Goal: Task Accomplishment & Management: Complete application form

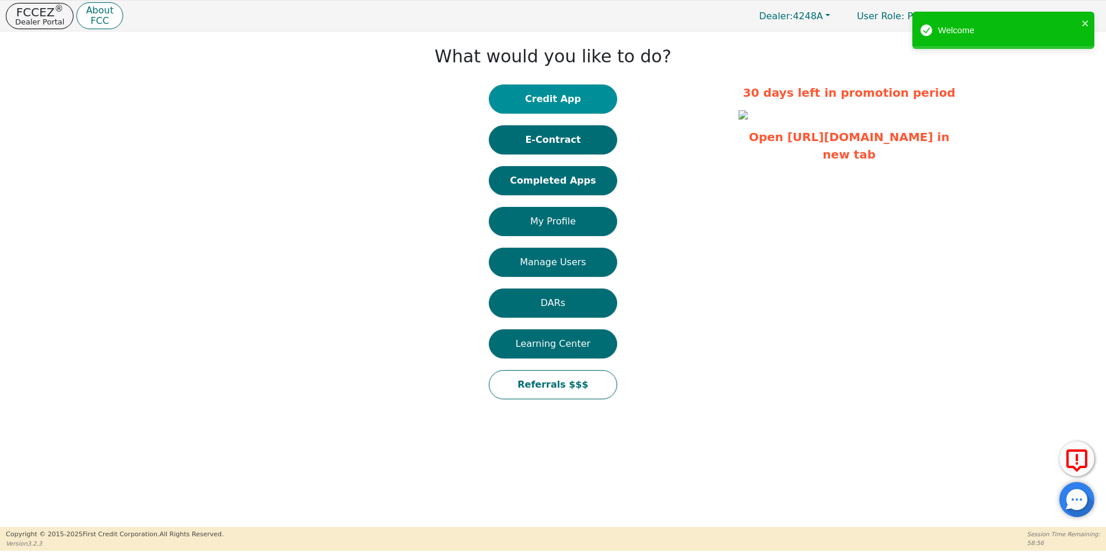
click at [569, 101] on button "Credit App" at bounding box center [553, 99] width 128 height 29
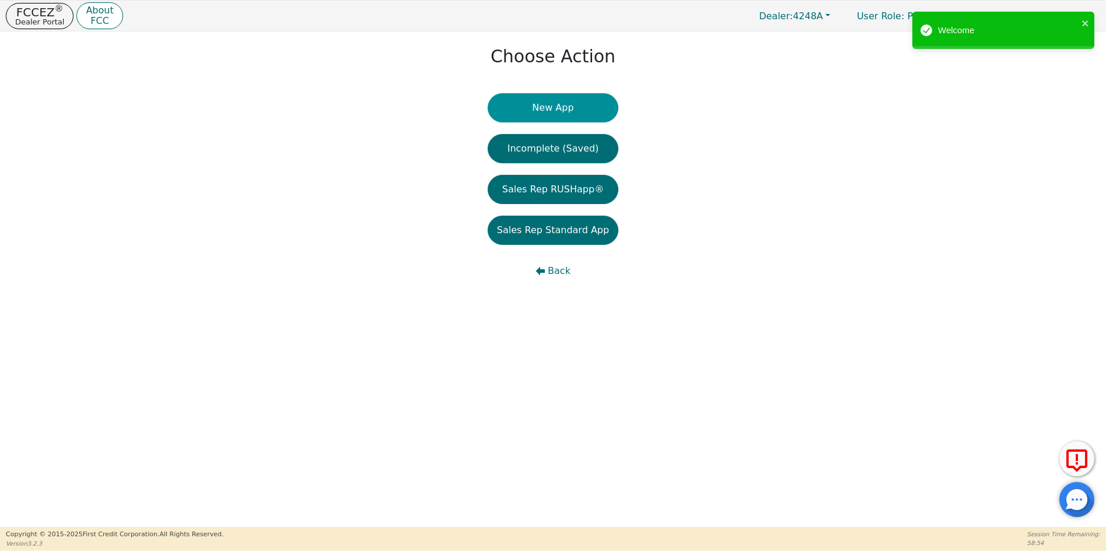
click at [556, 111] on button "New App" at bounding box center [553, 107] width 131 height 29
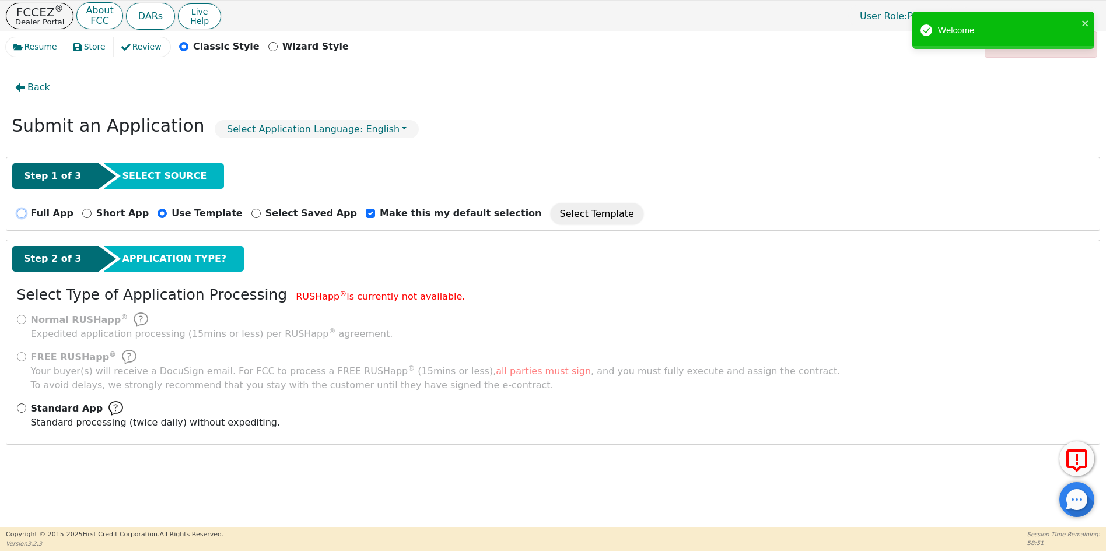
click at [19, 215] on input "Full App" at bounding box center [21, 213] width 9 height 9
radio input "true"
checkbox input "false"
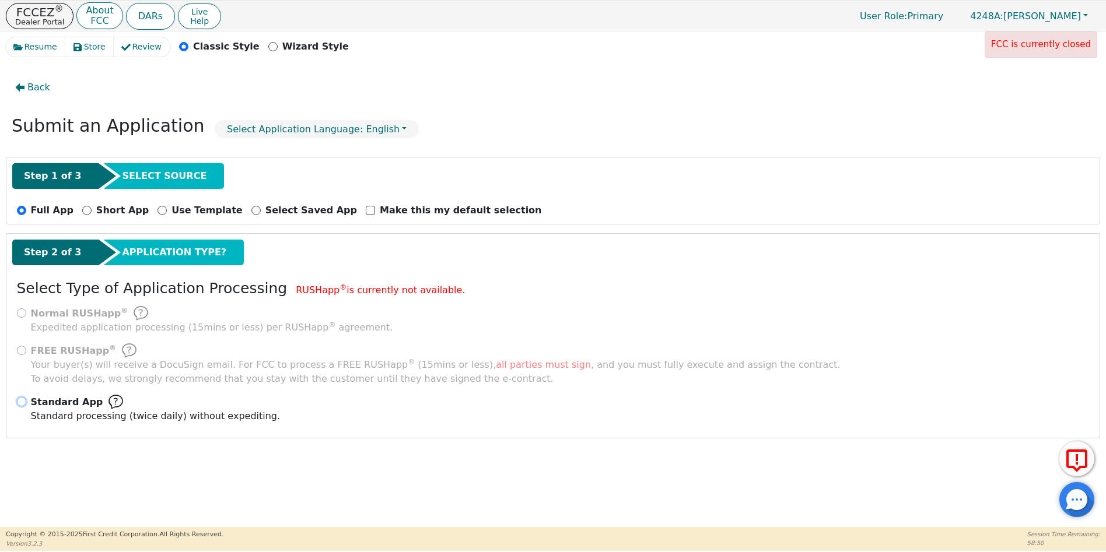
click at [23, 402] on input "Standard App Standard processing (twice daily) without expediting." at bounding box center [21, 401] width 9 height 9
radio input "true"
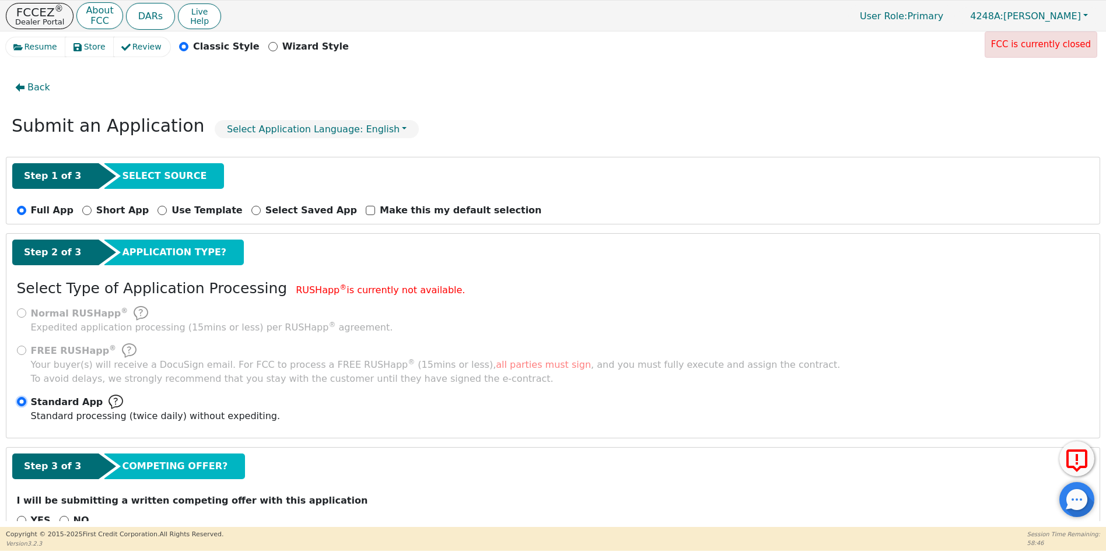
scroll to position [31, 0]
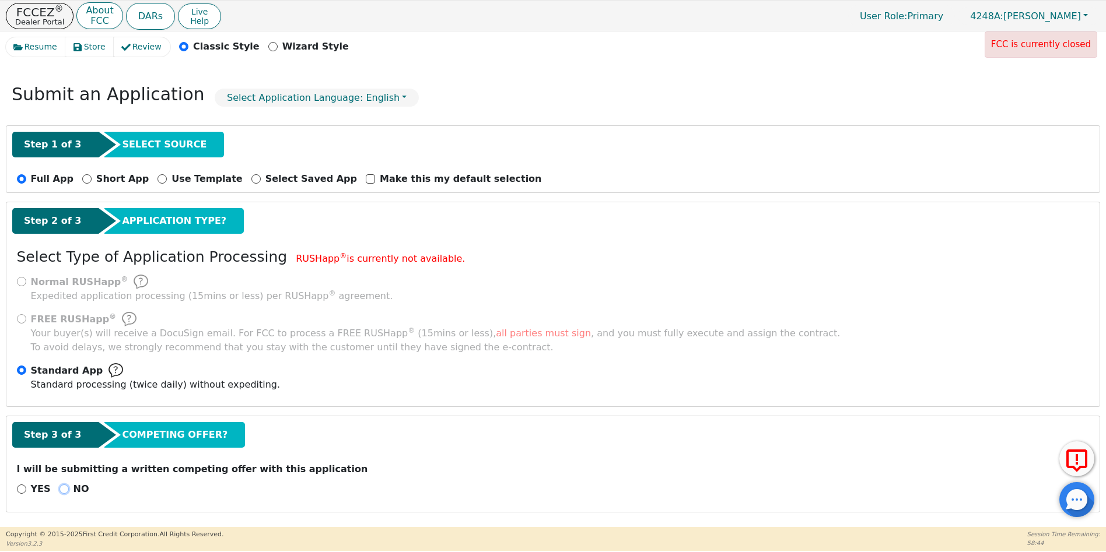
click at [60, 490] on input "NO" at bounding box center [63, 489] width 9 height 9
radio input "true"
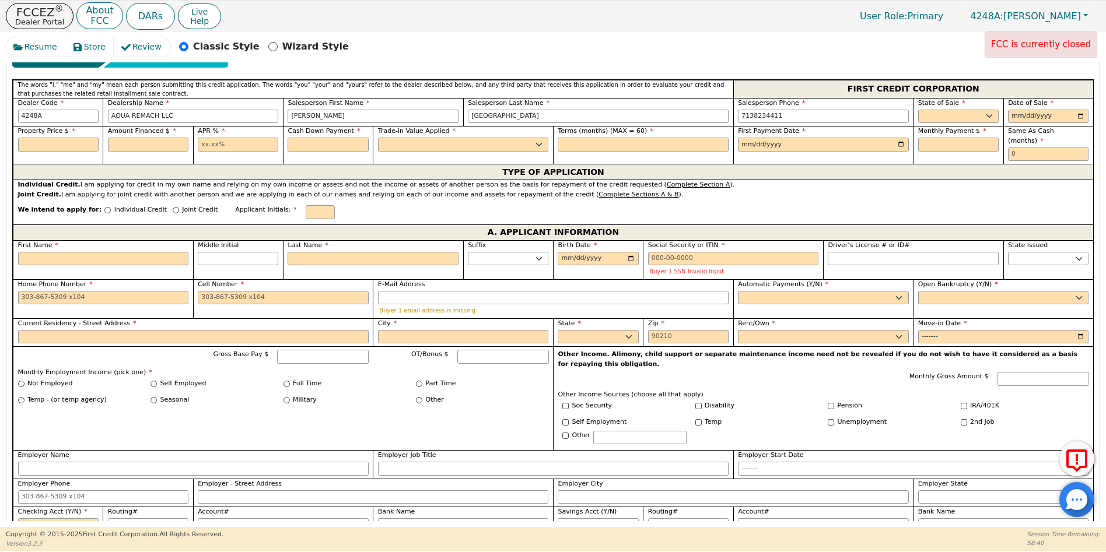
scroll to position [527, 0]
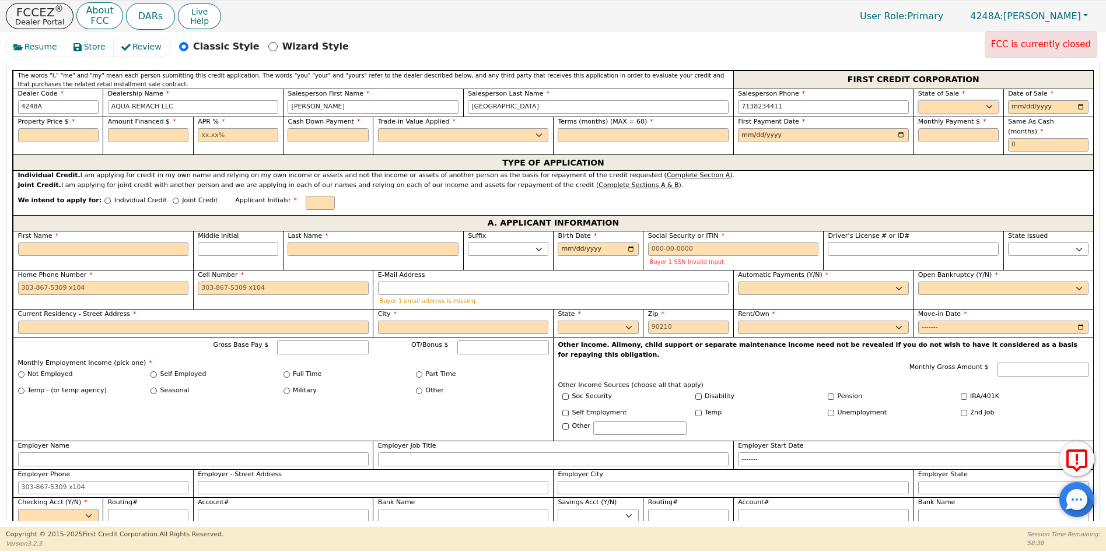
click at [984, 106] on select "AK AL AR AZ CA CO CT DC DE FL [GEOGRAPHIC_DATA] HI IA ID IL IN KS [GEOGRAPHIC_D…" at bounding box center [958, 107] width 80 height 14
select select "[GEOGRAPHIC_DATA]"
click at [918, 100] on select "AK AL AR AZ CA CO CT DC DE FL [GEOGRAPHIC_DATA] HI IA ID IL IN KS [GEOGRAPHIC_D…" at bounding box center [958, 107] width 80 height 14
click at [1081, 107] on input "date" at bounding box center [1048, 107] width 80 height 14
type input "[DATE]"
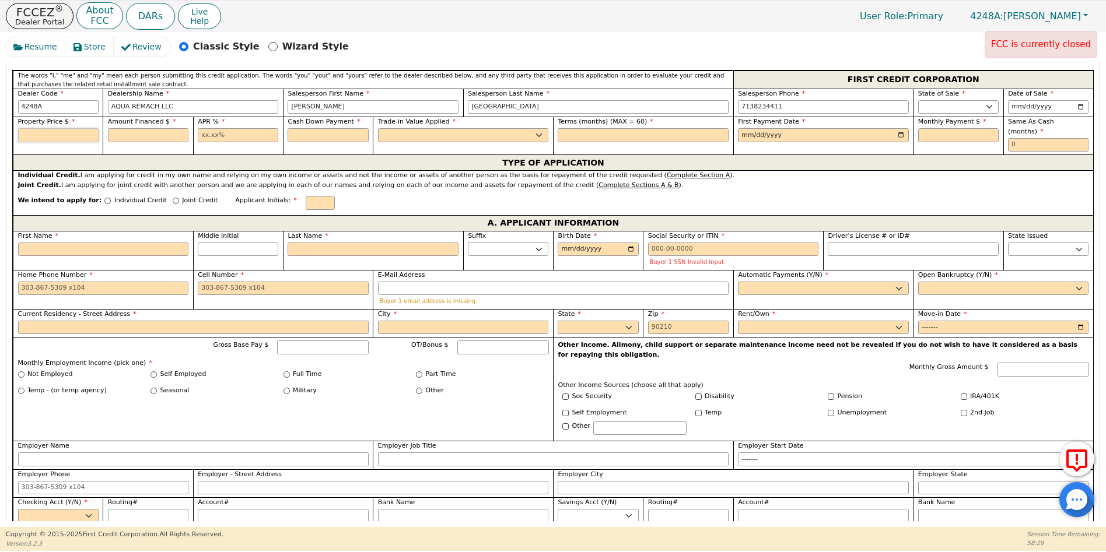
click at [44, 131] on input "text" at bounding box center [58, 135] width 80 height 14
type input "10000.00"
click at [162, 132] on input "text" at bounding box center [148, 135] width 80 height 14
type input "10000.00"
click at [201, 135] on input "text" at bounding box center [238, 135] width 80 height 14
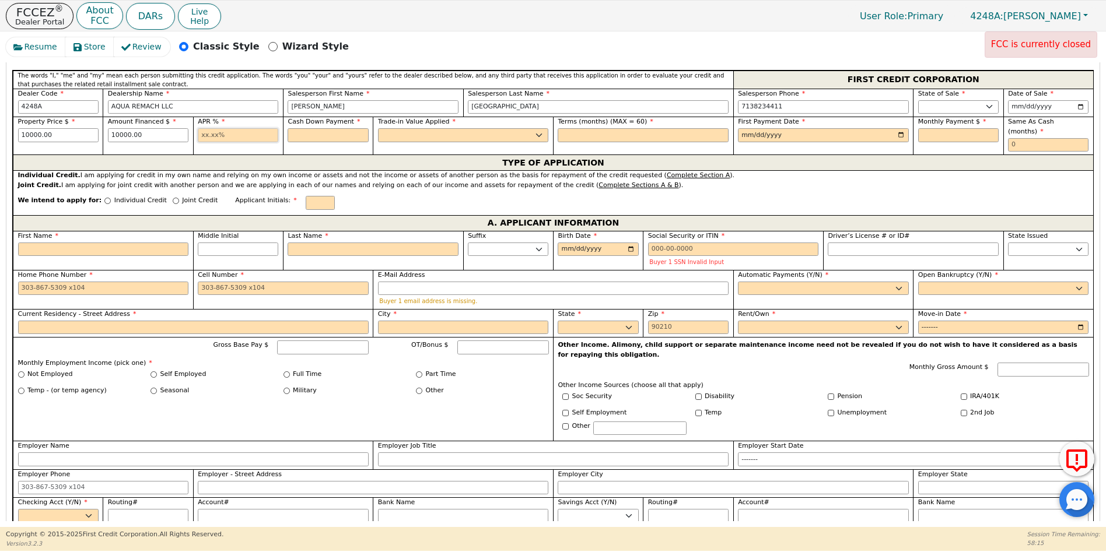
type input "17.99"
click at [315, 136] on input "text" at bounding box center [328, 135] width 80 height 14
type input "0.00"
click at [395, 136] on select "Yes No" at bounding box center [463, 135] width 171 height 14
select select "n"
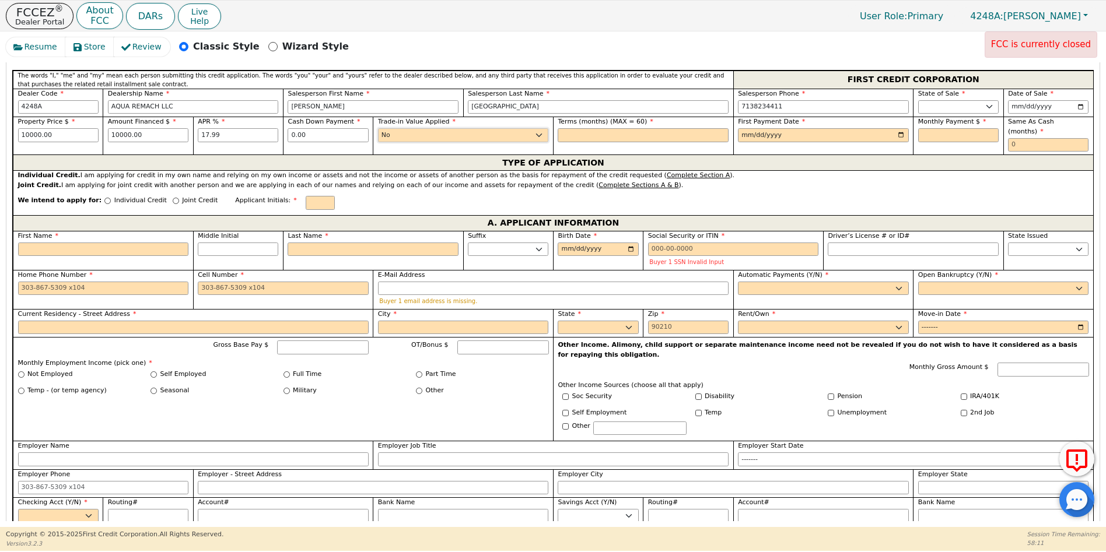
click at [378, 128] on select "Yes No" at bounding box center [463, 135] width 171 height 14
click at [566, 133] on input "text" at bounding box center [643, 135] width 171 height 14
type input "60"
click at [894, 135] on input "date" at bounding box center [823, 135] width 171 height 14
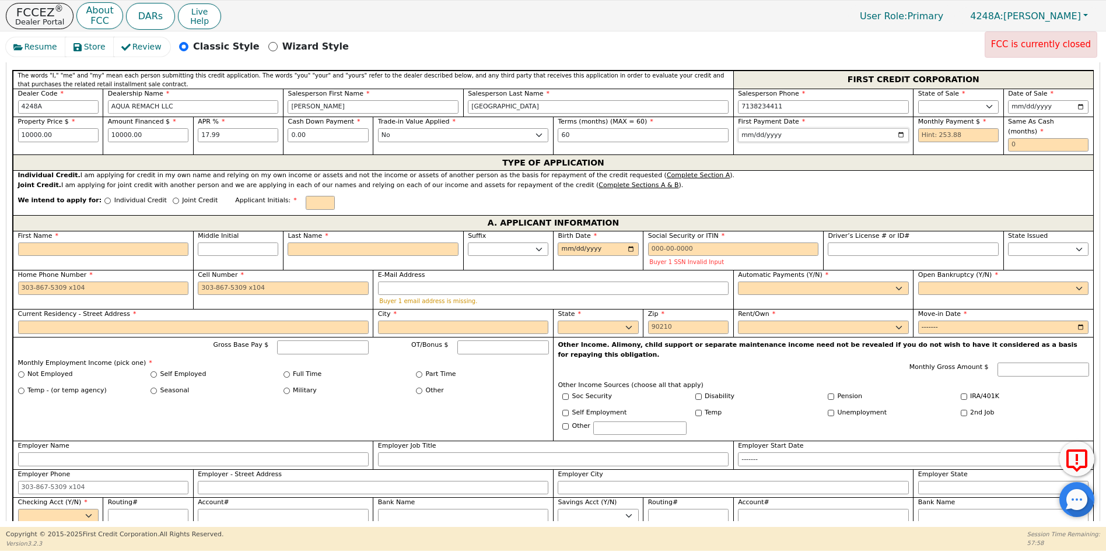
type input "[DATE]"
click at [922, 137] on input "text" at bounding box center [958, 135] width 80 height 14
type input "253.88"
click at [1009, 138] on input "text" at bounding box center [1048, 145] width 80 height 14
type input "0"
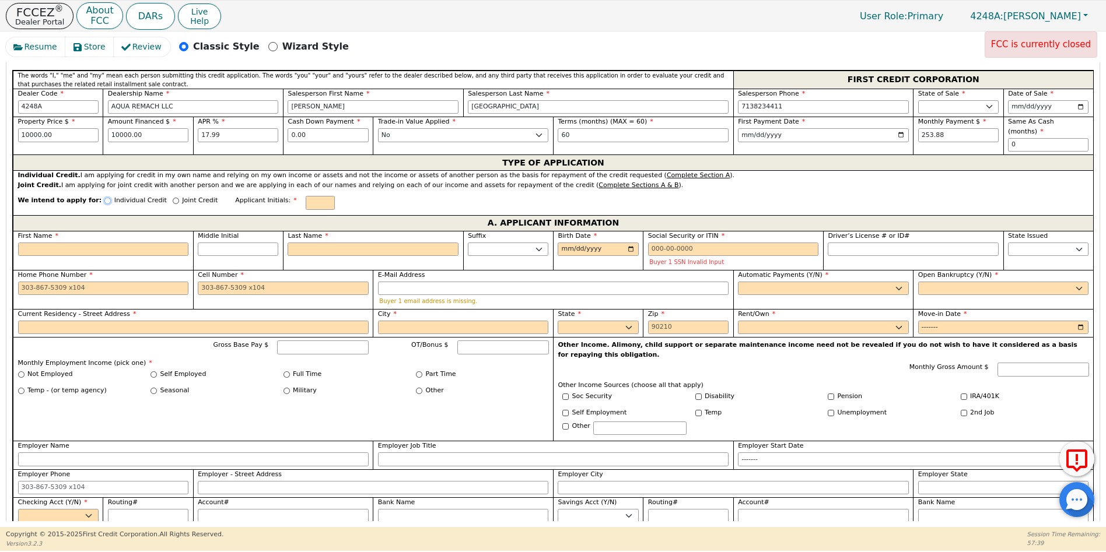
click at [104, 198] on input "Individual Credit" at bounding box center [107, 201] width 6 height 6
radio input "true"
click at [61, 247] on div "First Name" at bounding box center [103, 250] width 180 height 39
click at [43, 243] on input "First Name" at bounding box center [103, 250] width 171 height 14
type input "P"
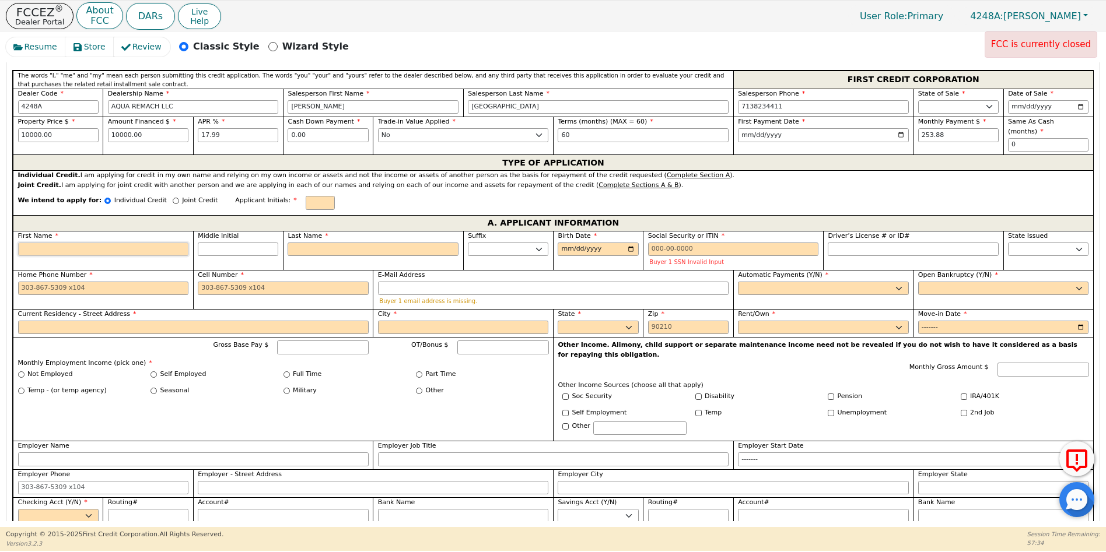
type input "p"
type input "pr"
type input "pri"
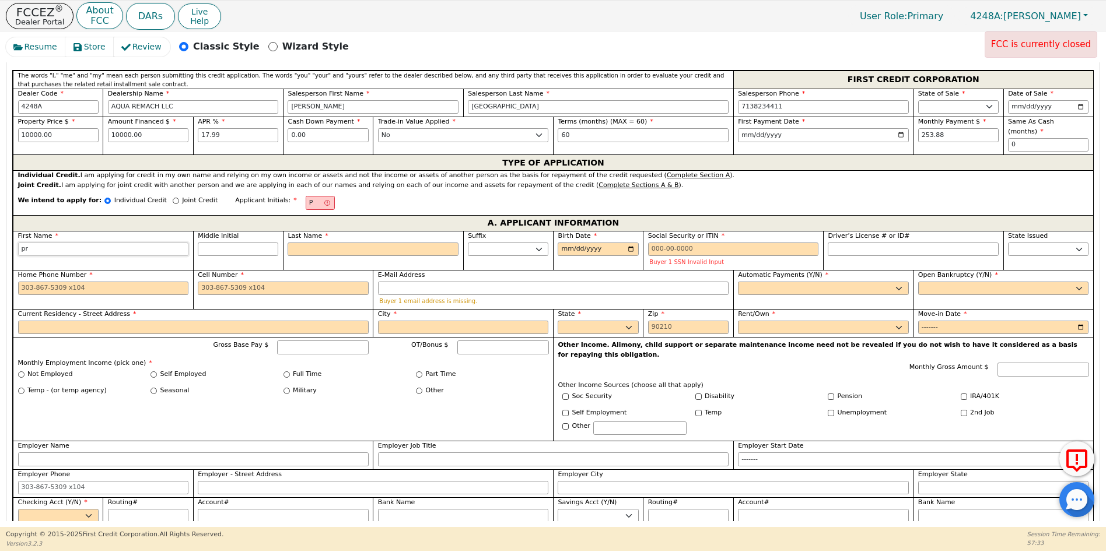
type input "pri"
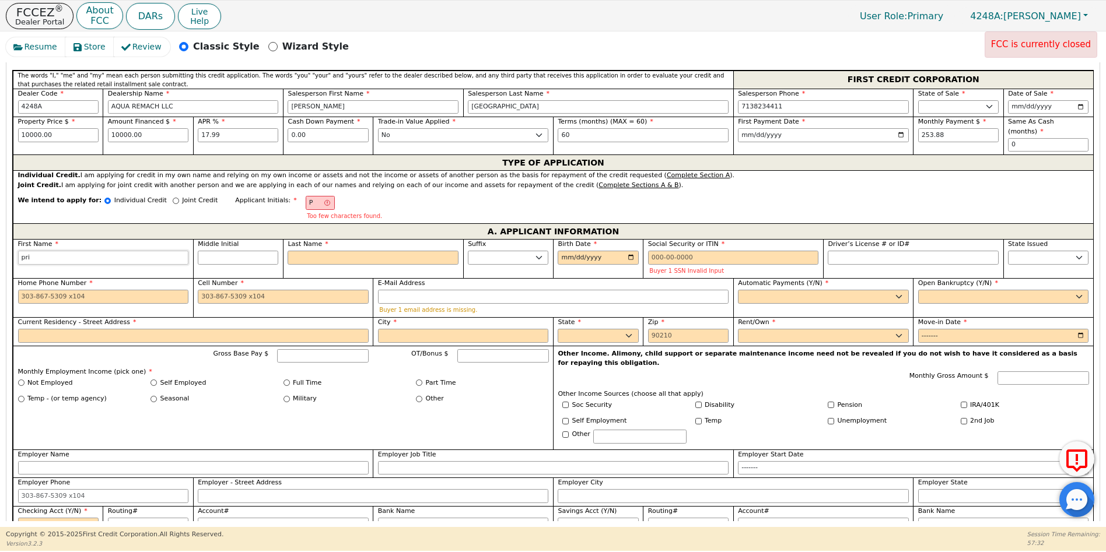
type input "pris"
type input "prisc"
type input "prisci"
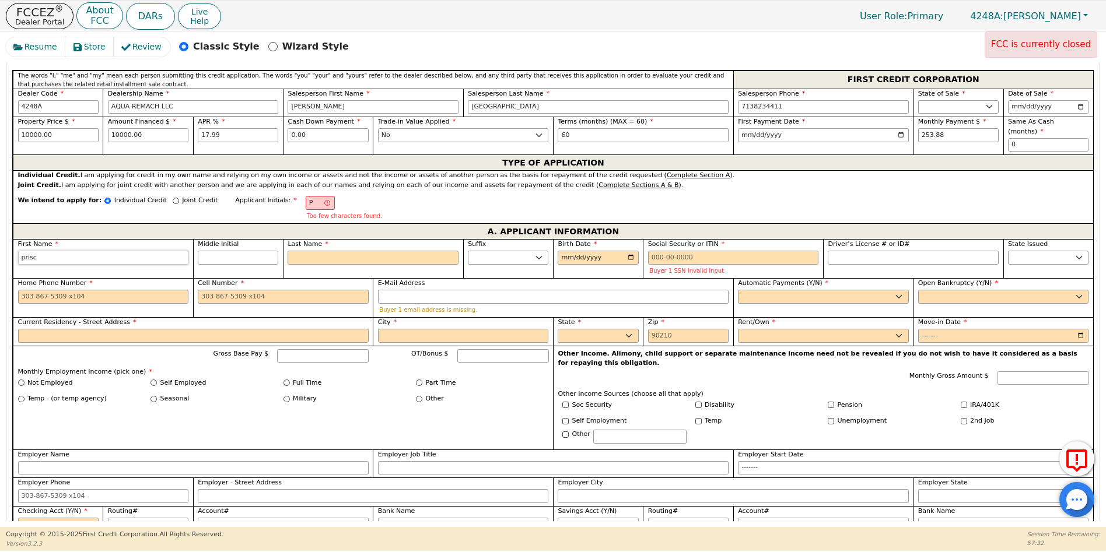
type input "prisci"
type input "priscil"
type input "priscila"
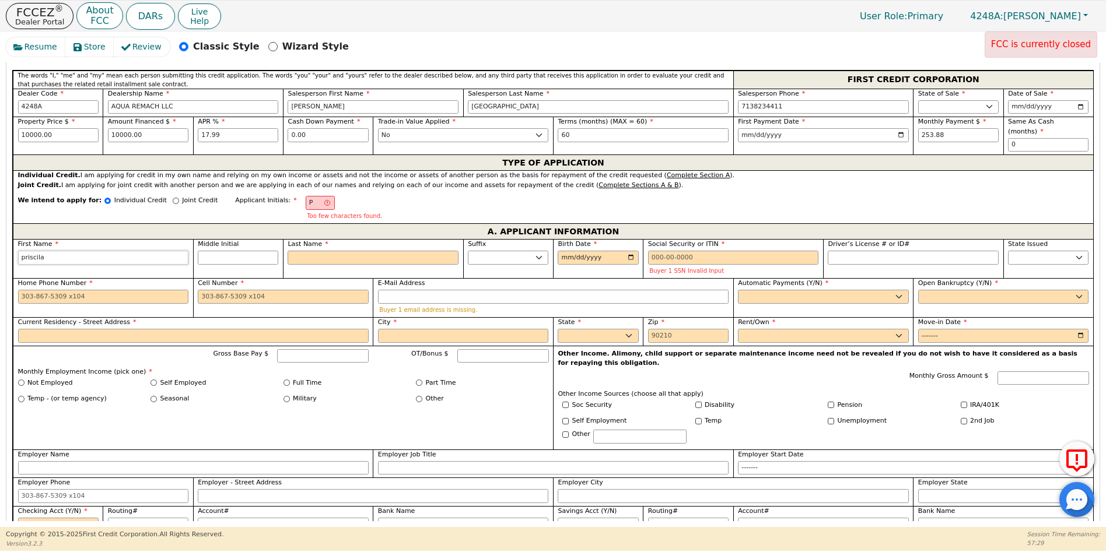
type input "priscil"
type input "pris"
type input "pr"
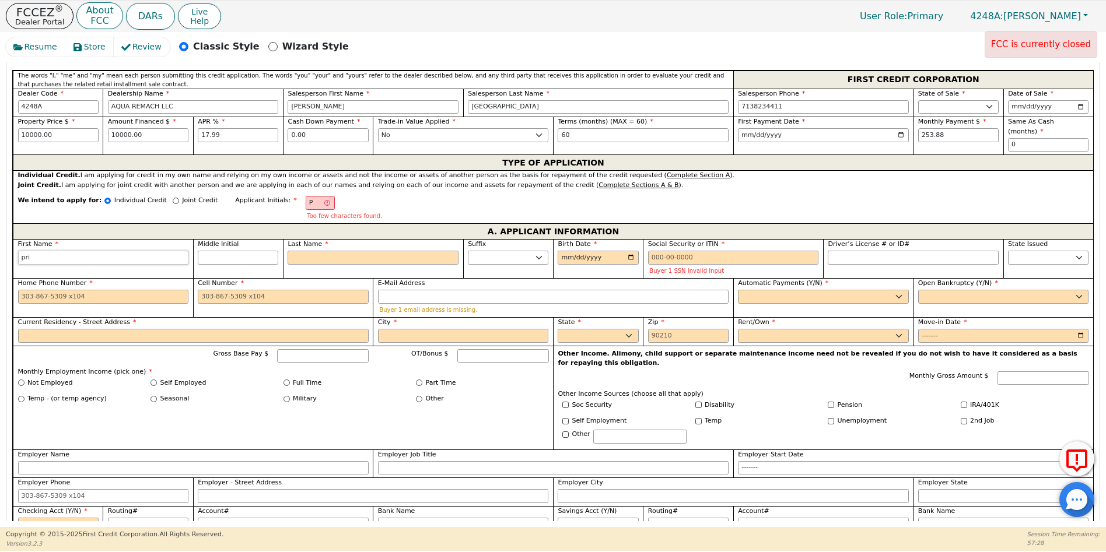
type input "pr"
type input "p"
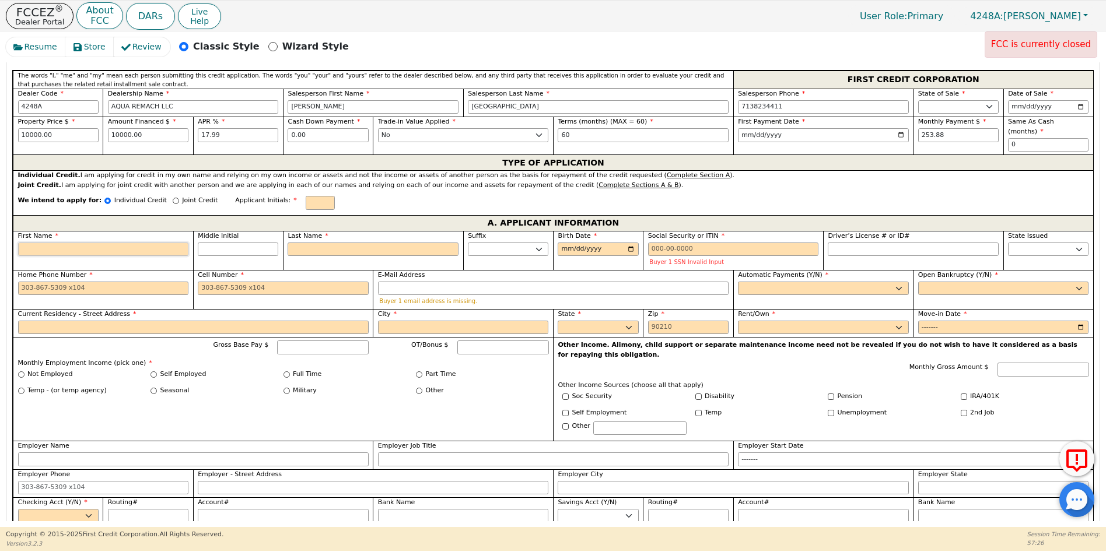
type input "P"
type input "PR"
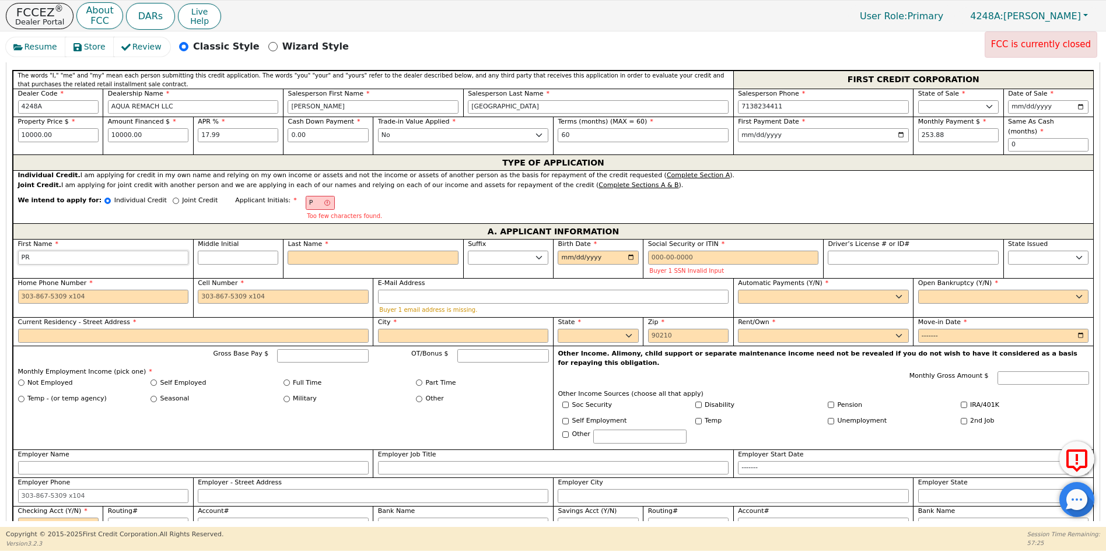
type input "PRI"
type input "PRIS"
type input "PRISC"
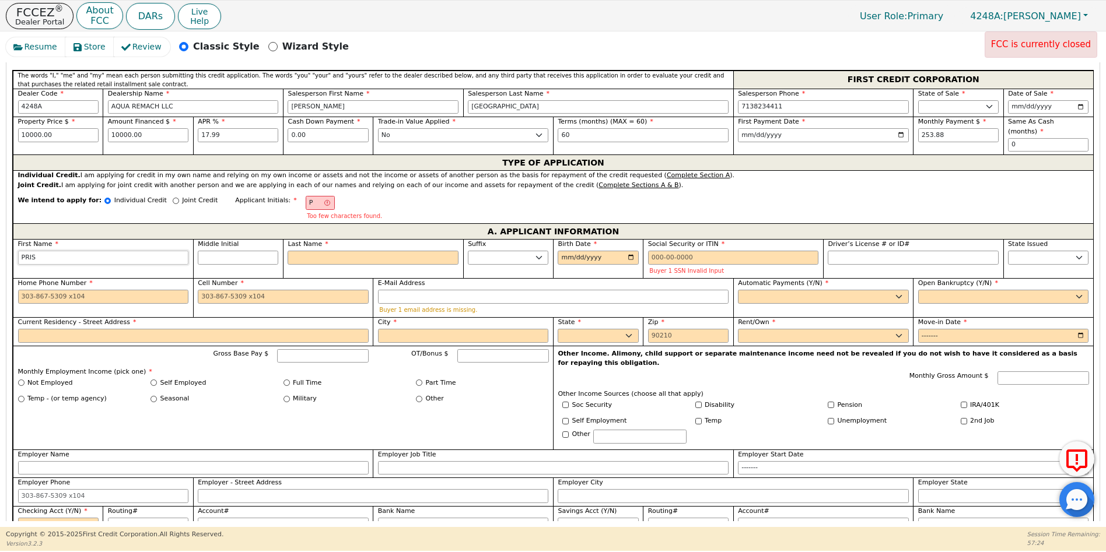
type input "PRISC"
type input "PRISCI"
type input "PRISCIL"
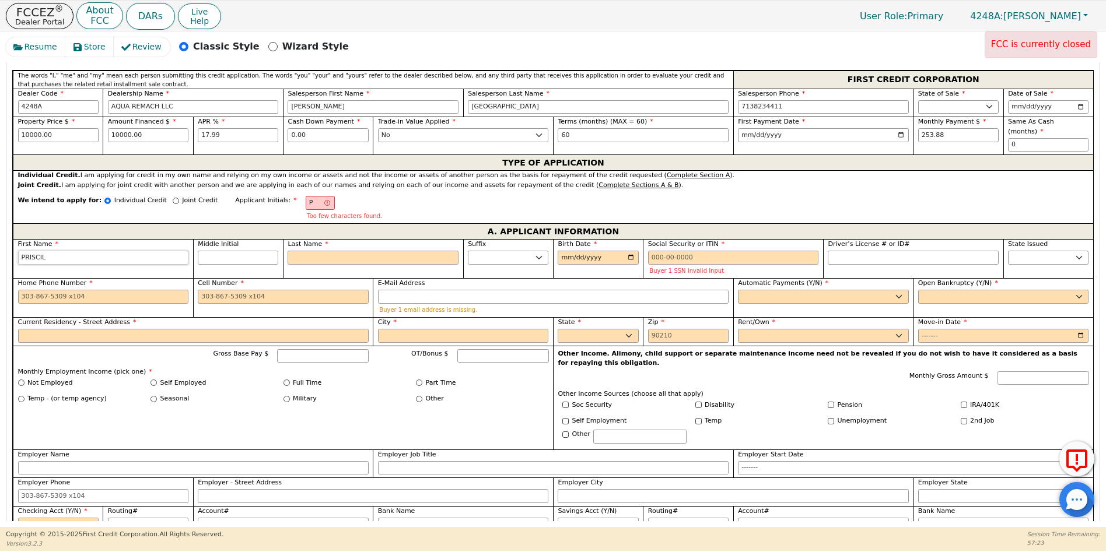
type input "PRISCILA"
click at [212, 251] on input "Middle Initial" at bounding box center [238, 258] width 80 height 14
type input "PR"
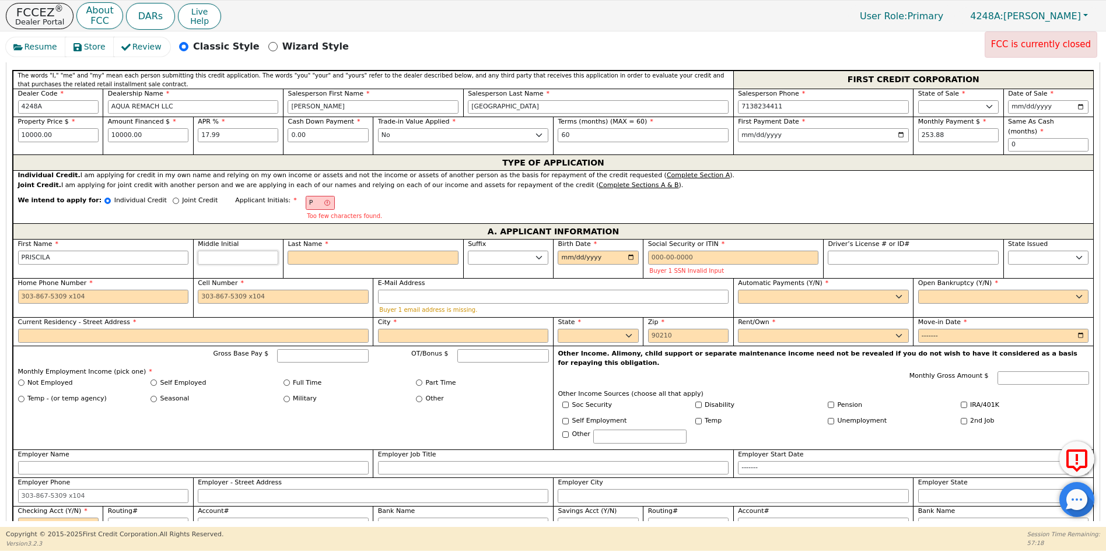
type input "R"
type input "PRISCILA R"
type input "RA"
type input "PRISCILA RA"
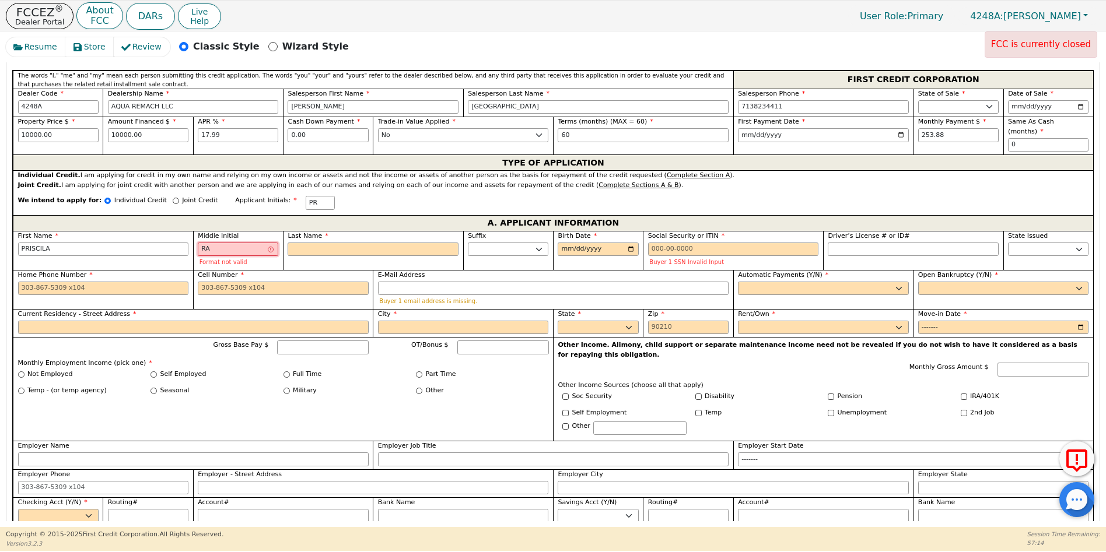
type input "R"
type input "PRISCILA R"
type input "R"
click at [298, 243] on input "Last Name" at bounding box center [373, 250] width 171 height 14
type input "PRS"
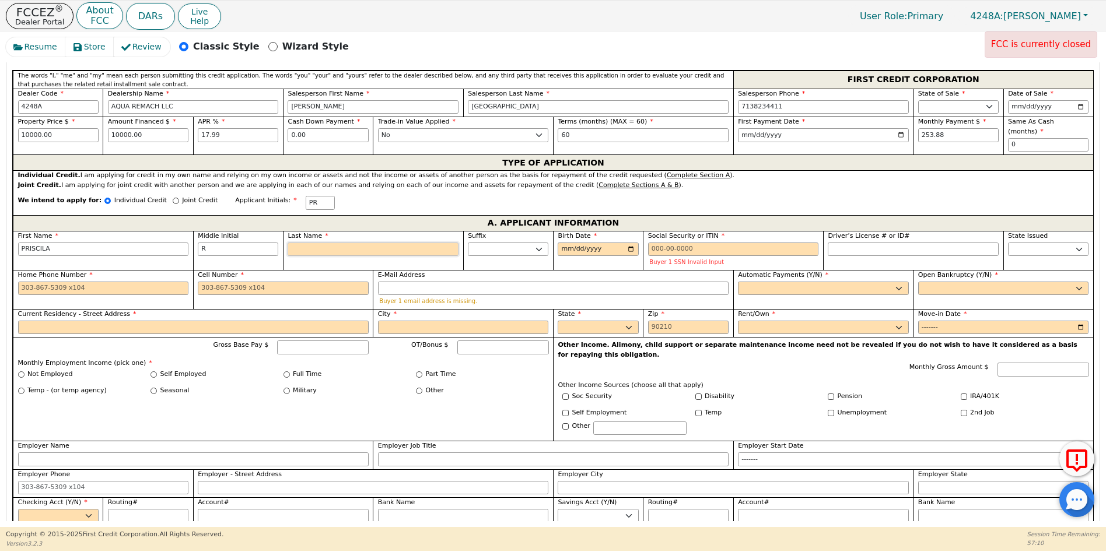
type input "S"
type input "PRISCILA R S"
type input "SA"
type input "PRISCILA R SA"
type input "SAN"
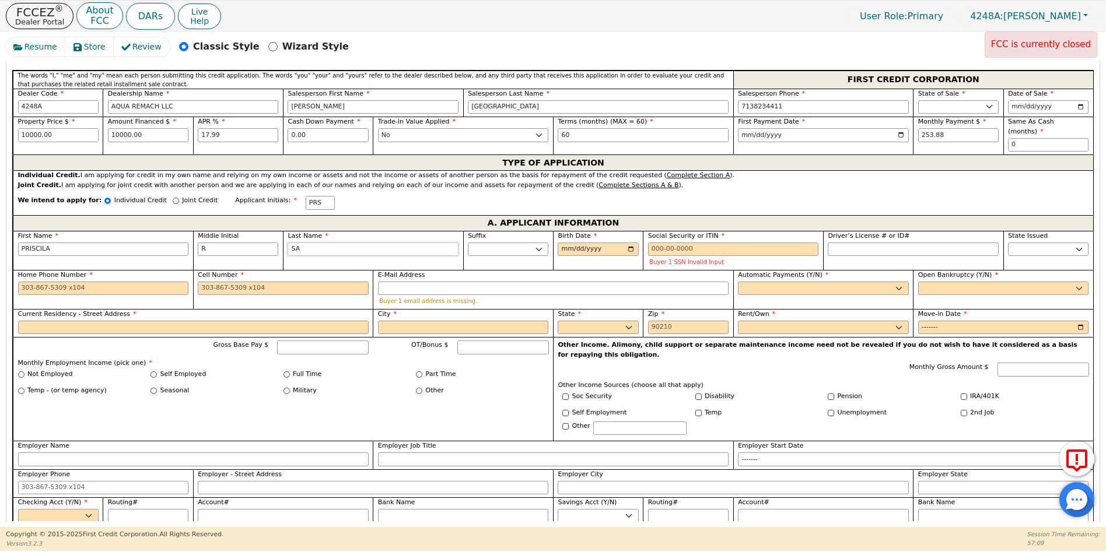
type input "PRISCILA R SAN"
type input "SANC"
type input "PRISCILA R SANC"
type input "SANCH"
type input "[PERSON_NAME]"
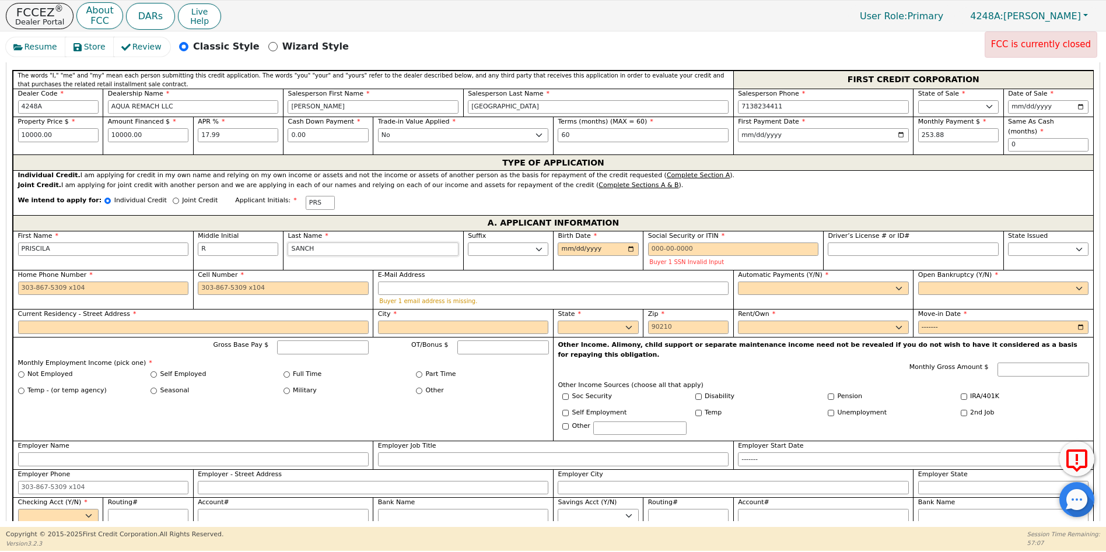
type input "SANCHE"
type input "[PERSON_NAME]"
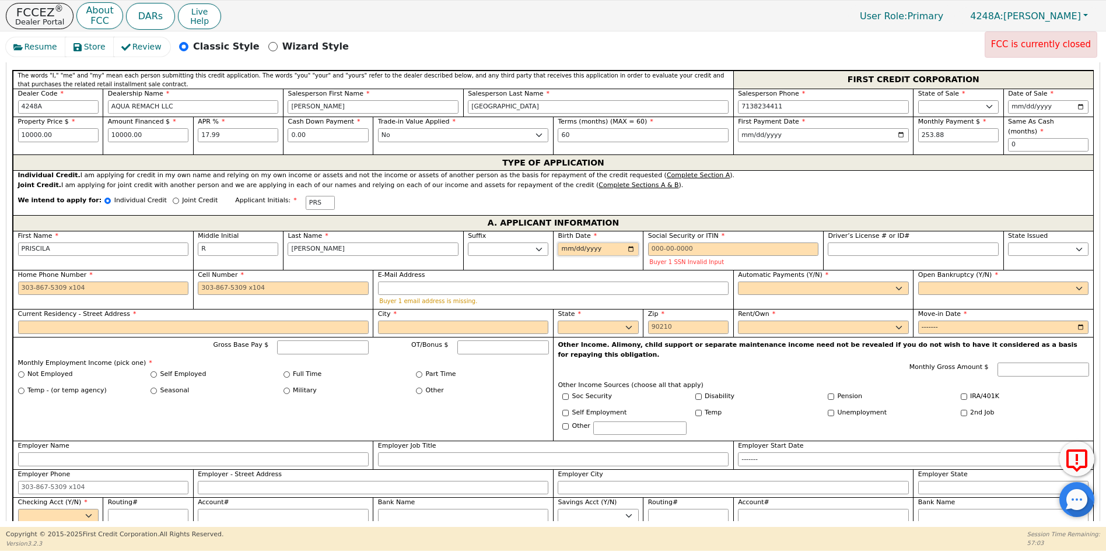
click at [565, 243] on input "Birth Date" at bounding box center [598, 250] width 80 height 14
type input "[DATE]"
click at [658, 243] on input "Social Security or ITIN" at bounding box center [733, 250] width 171 height 14
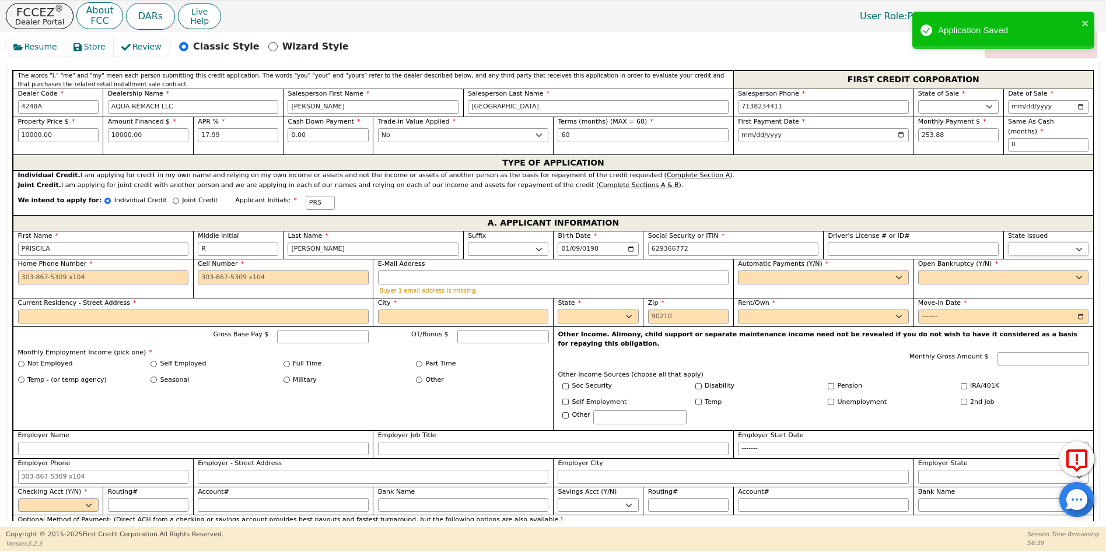
type input "***-**-6772"
click at [1036, 244] on select "AK AL AR AZ CA CO CT DC DE FL [GEOGRAPHIC_DATA] HI IA ID IL IN KS [GEOGRAPHIC_D…" at bounding box center [1048, 250] width 80 height 14
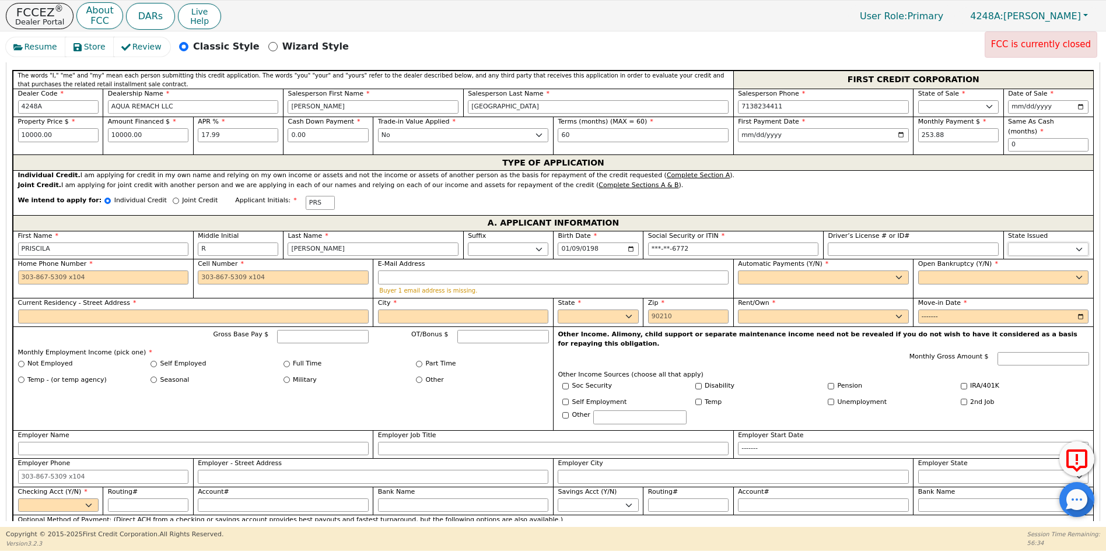
select select "[GEOGRAPHIC_DATA]"
click at [1008, 243] on select "AK AL AR AZ CA CO CT DC DE FL [GEOGRAPHIC_DATA] HI IA ID IL IN KS [GEOGRAPHIC_D…" at bounding box center [1048, 250] width 80 height 14
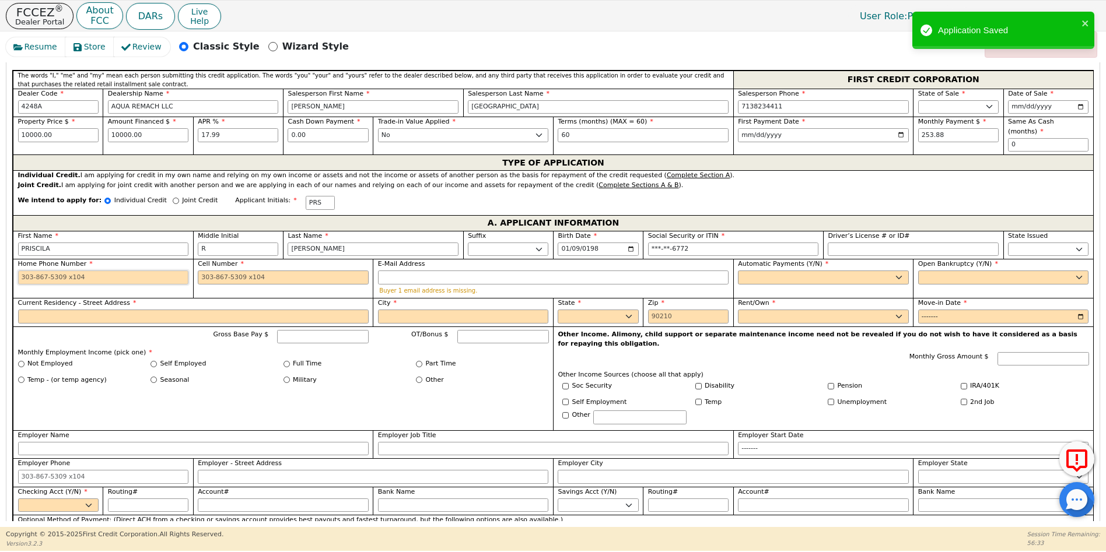
click at [22, 271] on input "Home Phone Number" at bounding box center [103, 278] width 171 height 14
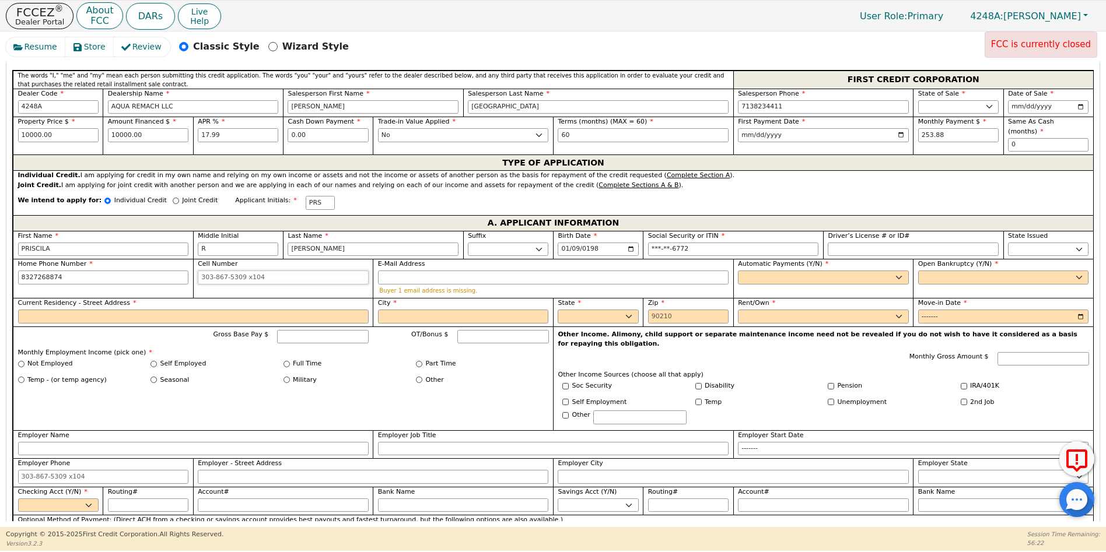
type input "[PHONE_NUMBER]"
click at [204, 271] on input "Cell Number" at bounding box center [283, 278] width 171 height 14
type input "[PHONE_NUMBER]"
click at [393, 271] on input "E-Mail Address" at bounding box center [553, 278] width 350 height 14
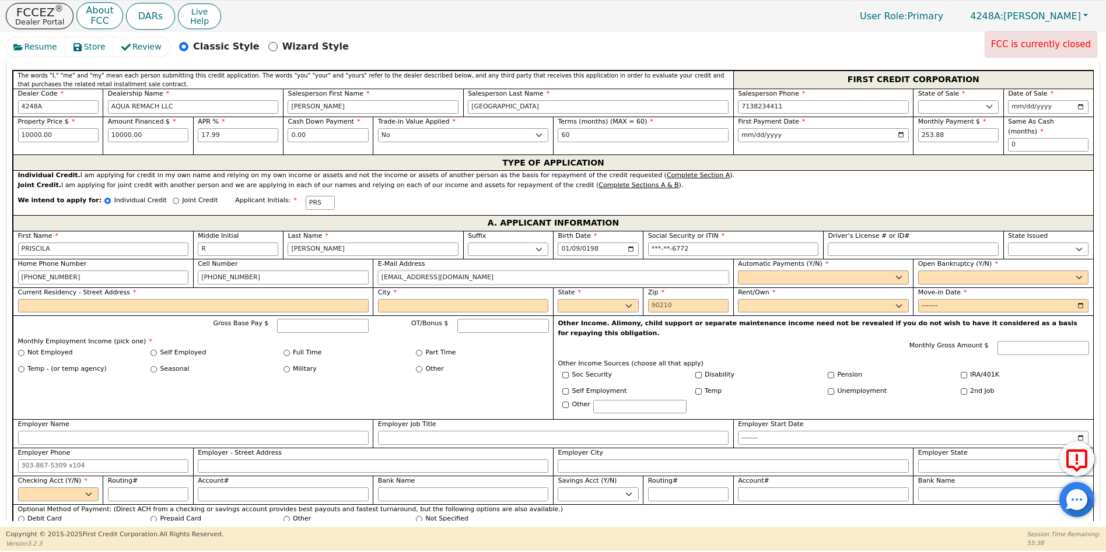
type input "[EMAIL_ADDRESS][DOMAIN_NAME]"
click at [756, 271] on select "Yes No" at bounding box center [823, 278] width 171 height 14
select select "y"
click at [738, 271] on select "Yes No" at bounding box center [823, 278] width 171 height 14
type input "[PERSON_NAME]"
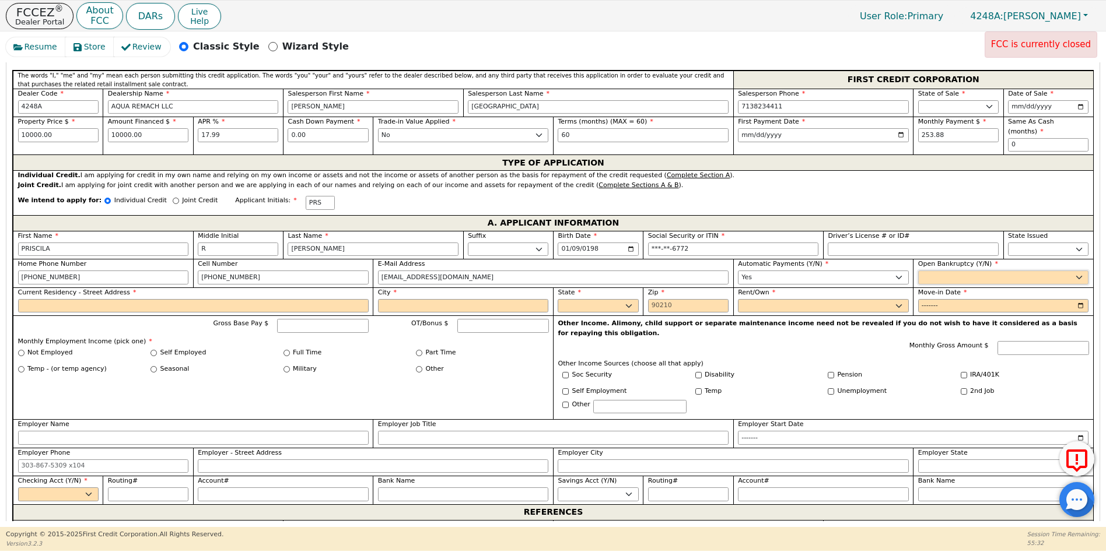
click at [935, 271] on select "Yes No" at bounding box center [1003, 278] width 171 height 14
select select "n"
click at [918, 271] on select "Yes No" at bounding box center [1003, 278] width 171 height 14
click at [48, 299] on input "Current Residency - Street Address" at bounding box center [193, 306] width 350 height 14
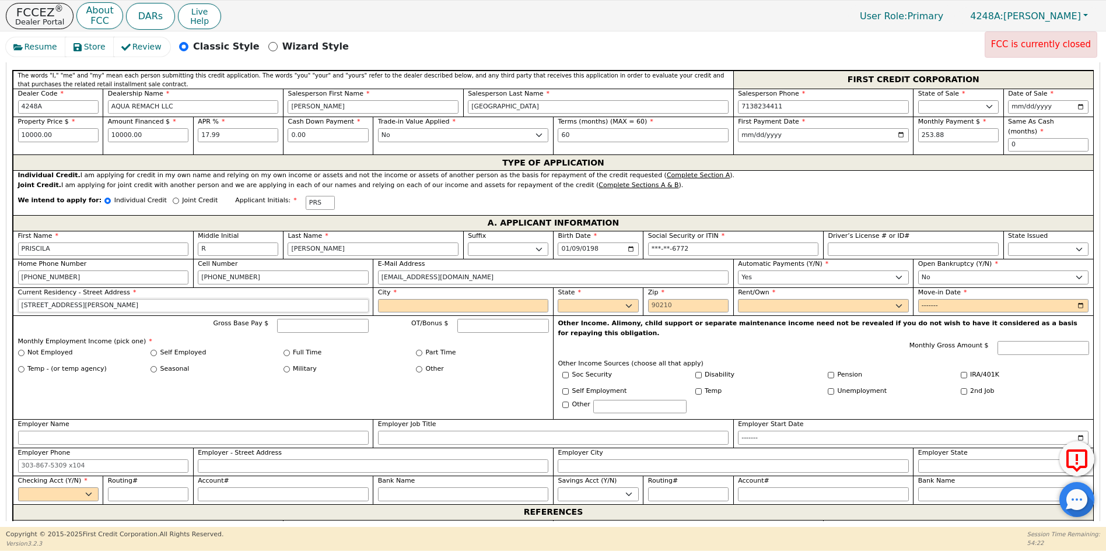
type input "[STREET_ADDRESS][PERSON_NAME]"
click at [384, 299] on input "City" at bounding box center [463, 306] width 171 height 14
type input "[GEOGRAPHIC_DATA]"
click at [630, 299] on select "AK AL AR AZ CA CO CT DC DE FL [GEOGRAPHIC_DATA] HI IA ID IL IN KS [GEOGRAPHIC_D…" at bounding box center [598, 306] width 80 height 14
select select "[GEOGRAPHIC_DATA]"
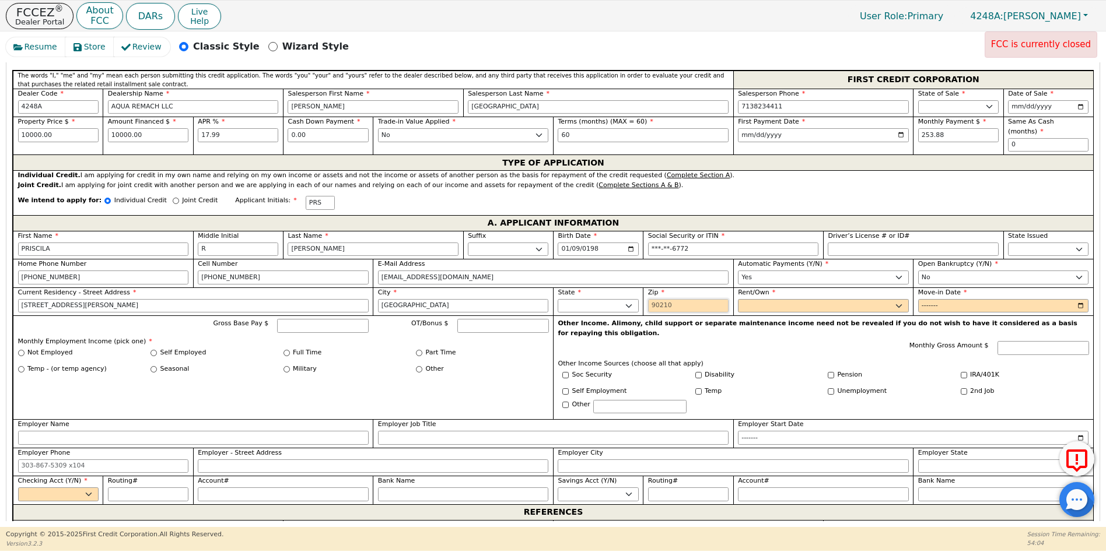
click at [650, 299] on input "Zip" at bounding box center [688, 306] width 80 height 14
type input "77020"
click at [766, 299] on select "Rent Own" at bounding box center [823, 306] width 171 height 14
select select "Own"
click at [738, 299] on select "Rent Own" at bounding box center [823, 306] width 171 height 14
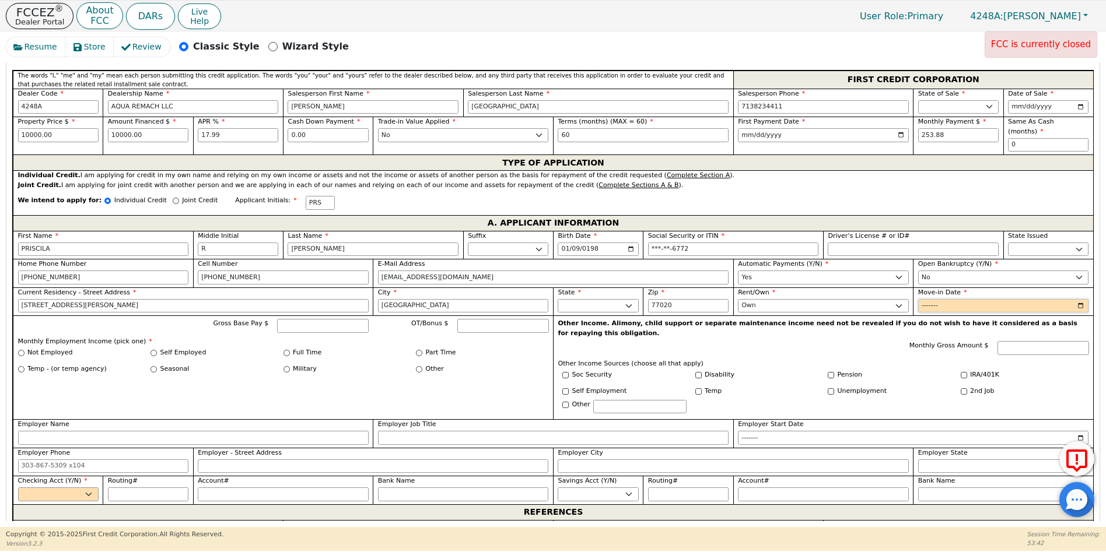
click at [923, 299] on input "Move-in Date" at bounding box center [1003, 306] width 171 height 14
click at [950, 299] on input "Move-in Date" at bounding box center [1003, 306] width 171 height 14
type input "2023-01"
click at [312, 320] on input "Gross Base Pay $" at bounding box center [323, 326] width 92 height 14
click at [152, 348] on div "Self Employed" at bounding box center [216, 353] width 133 height 10
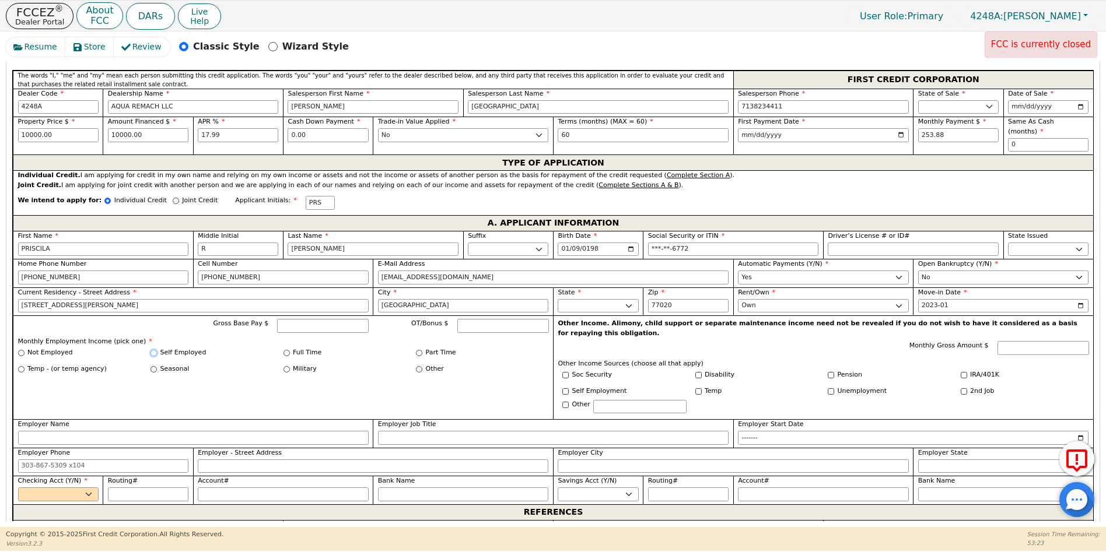
click at [155, 350] on input "Self Employed" at bounding box center [153, 353] width 6 height 6
radio input "true"
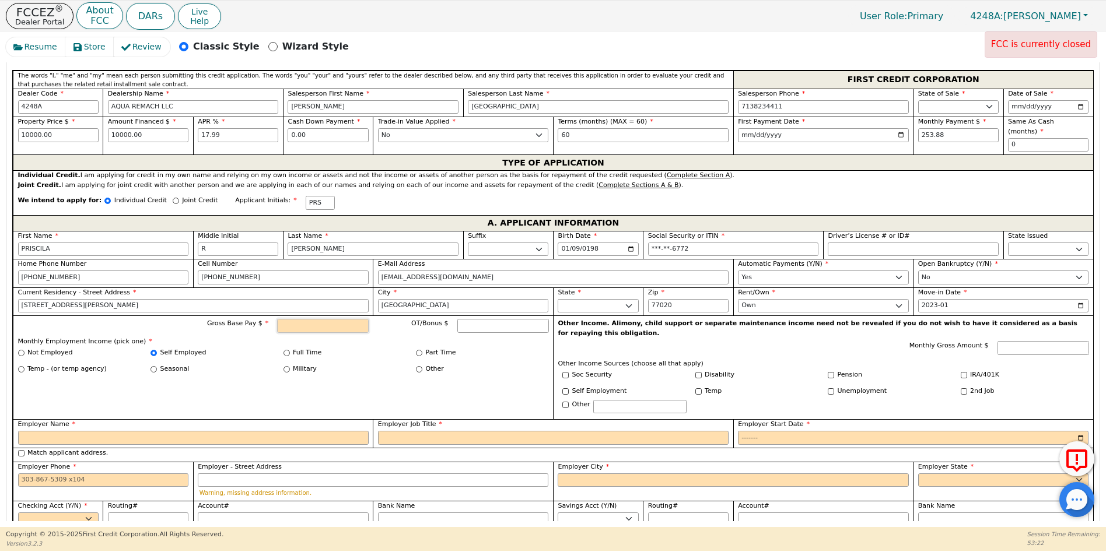
click at [302, 319] on input "Gross Base Pay $" at bounding box center [323, 326] width 92 height 14
type input "5000.00"
click at [486, 375] on div "Gross Base Pay $ 5000.00 OT/Bonus $ Monthly Employment Income (pick one) * Not …" at bounding box center [283, 368] width 540 height 104
click at [23, 431] on input "Employer Name" at bounding box center [193, 438] width 350 height 14
click at [355, 378] on div "Gross Base Pay $ 5000.00 OT/Bonus $ Monthly Employment Income (pick one) * Not …" at bounding box center [283, 368] width 540 height 104
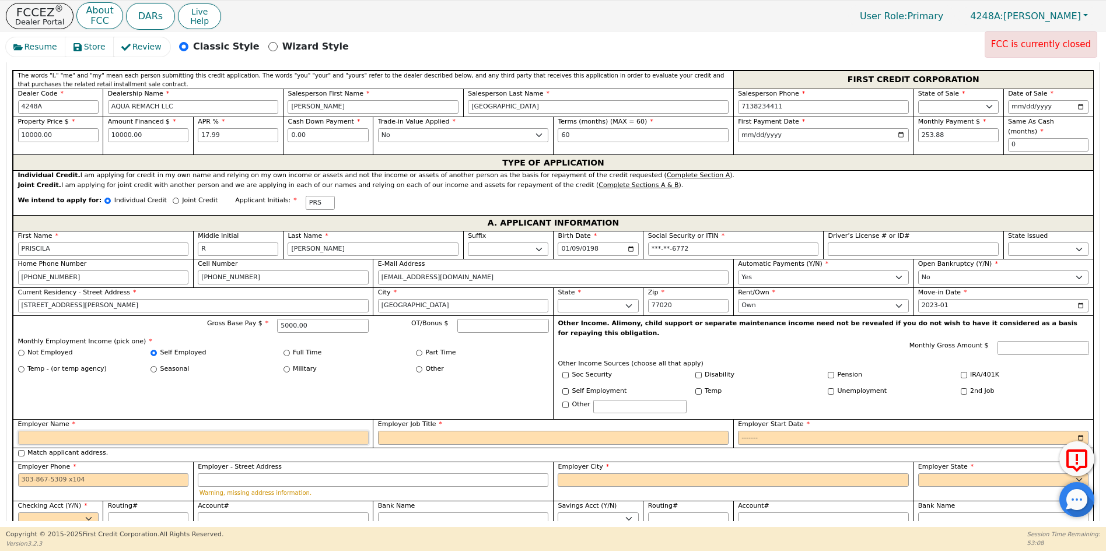
click at [31, 431] on input "Employer Name" at bounding box center [193, 438] width 350 height 14
type input "SELF EMPLOYER"
click at [413, 431] on input "Employer Job Title" at bounding box center [553, 438] width 350 height 14
type input "MANAGER"
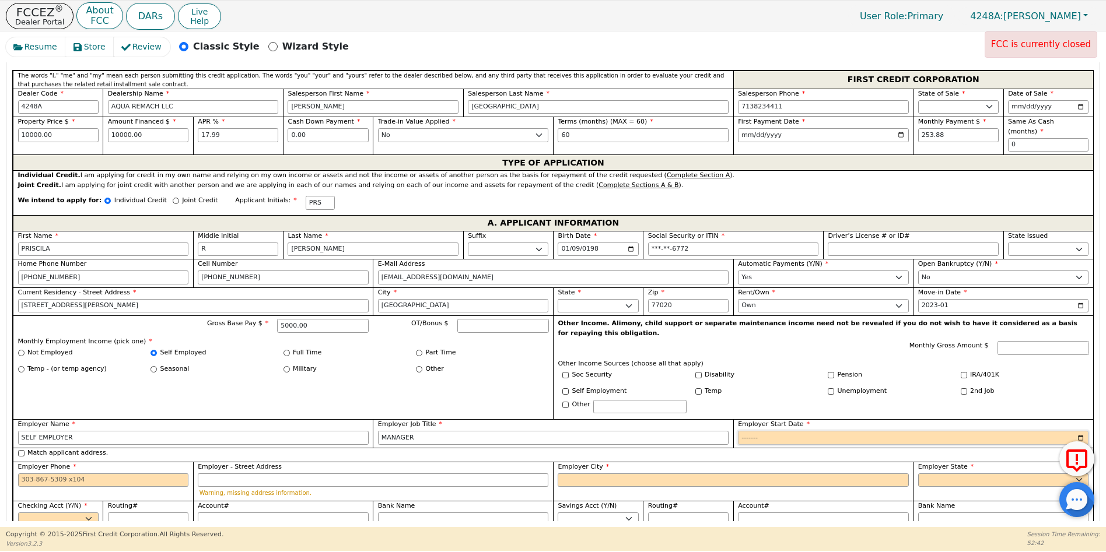
click at [745, 431] on input "Employer Start Date" at bounding box center [913, 438] width 350 height 14
click at [772, 431] on input "Employer Start Date" at bounding box center [913, 438] width 350 height 14
type input "2015-01"
click at [22, 474] on input "Employer Phone" at bounding box center [103, 481] width 171 height 14
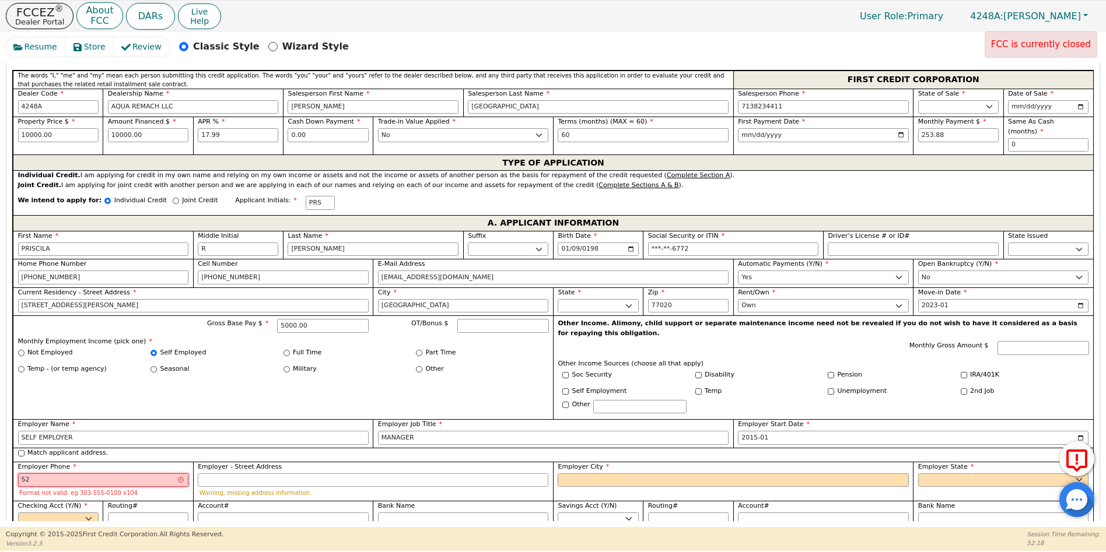
type input "5"
type input "[PHONE_NUMBER]"
click at [577, 474] on input "Employer City" at bounding box center [733, 481] width 350 height 14
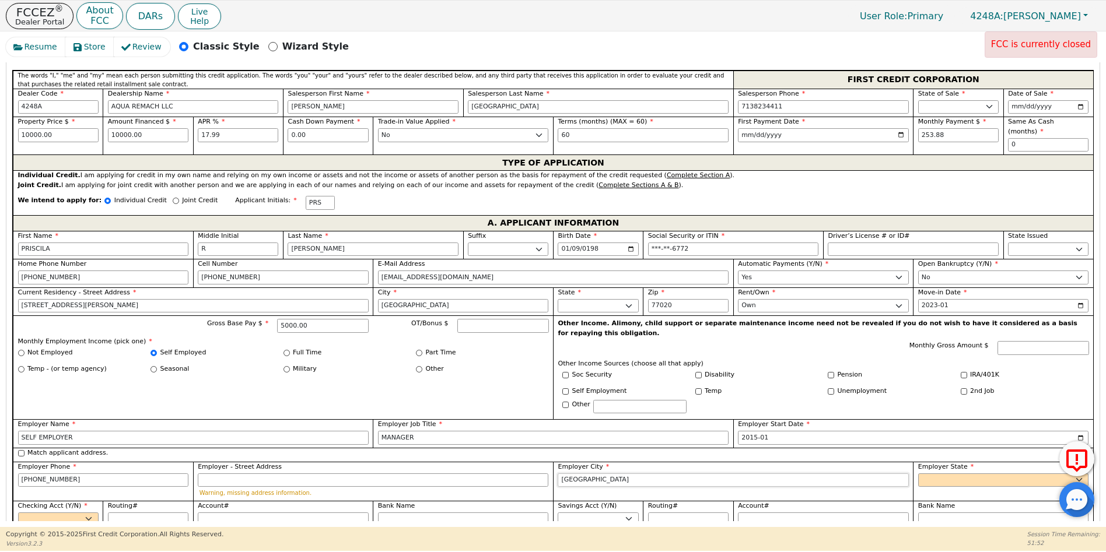
type input "[GEOGRAPHIC_DATA]"
click at [927, 474] on select "AK AL AR AZ CA CO CT DC DE FL [GEOGRAPHIC_DATA] HI IA ID [GEOGRAPHIC_DATA] IN K…" at bounding box center [1003, 481] width 171 height 14
select select "[GEOGRAPHIC_DATA]"
click at [927, 474] on select "AK AL AR AZ CA CO CT DC DE FL [GEOGRAPHIC_DATA] HI IA ID [GEOGRAPHIC_DATA] IN K…" at bounding box center [1003, 481] width 171 height 14
click at [97, 513] on select "Yes No" at bounding box center [58, 520] width 80 height 14
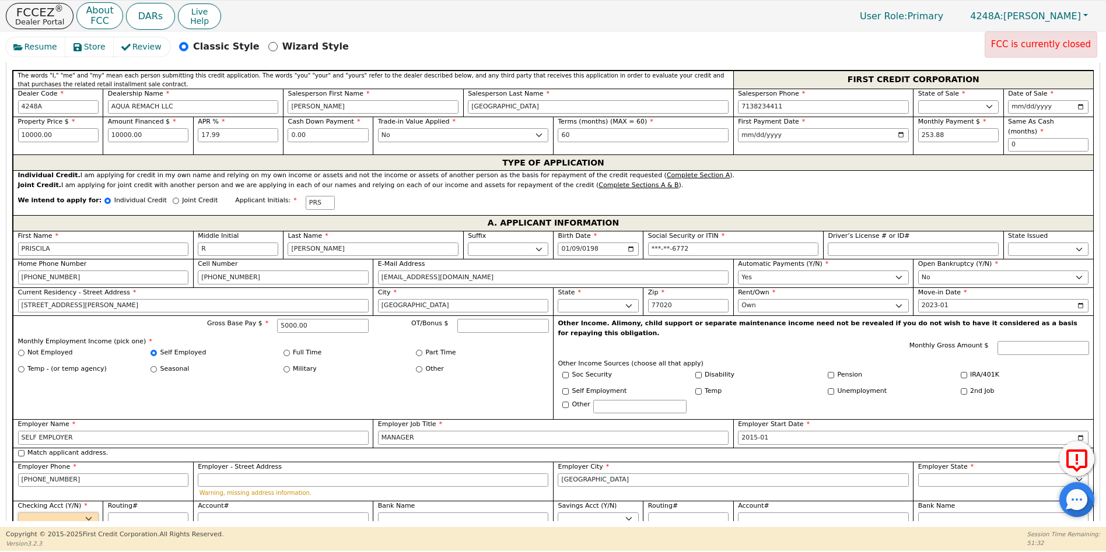
select select "y"
click at [18, 513] on select "Yes No" at bounding box center [58, 520] width 80 height 14
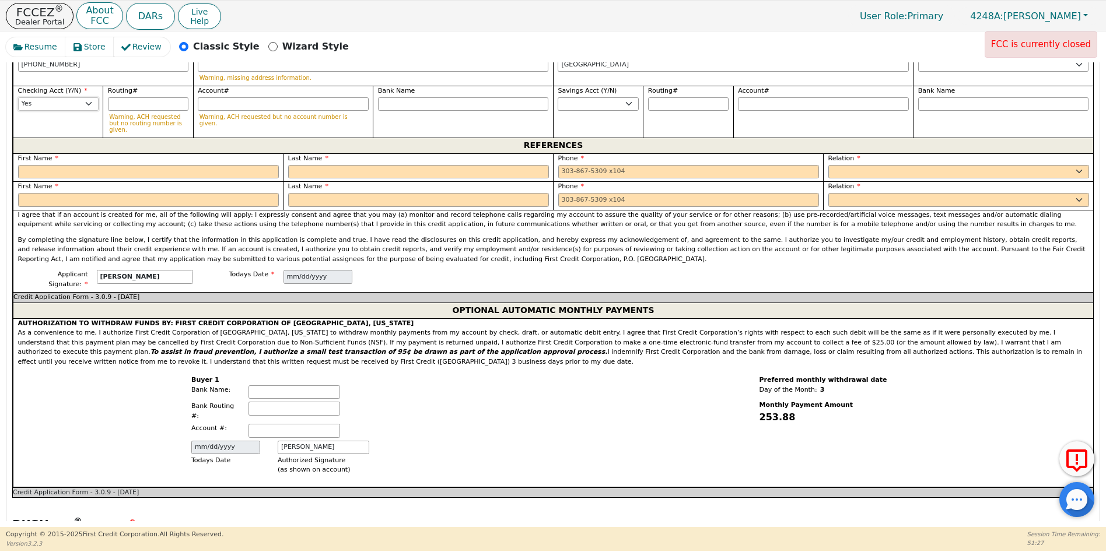
scroll to position [998, 0]
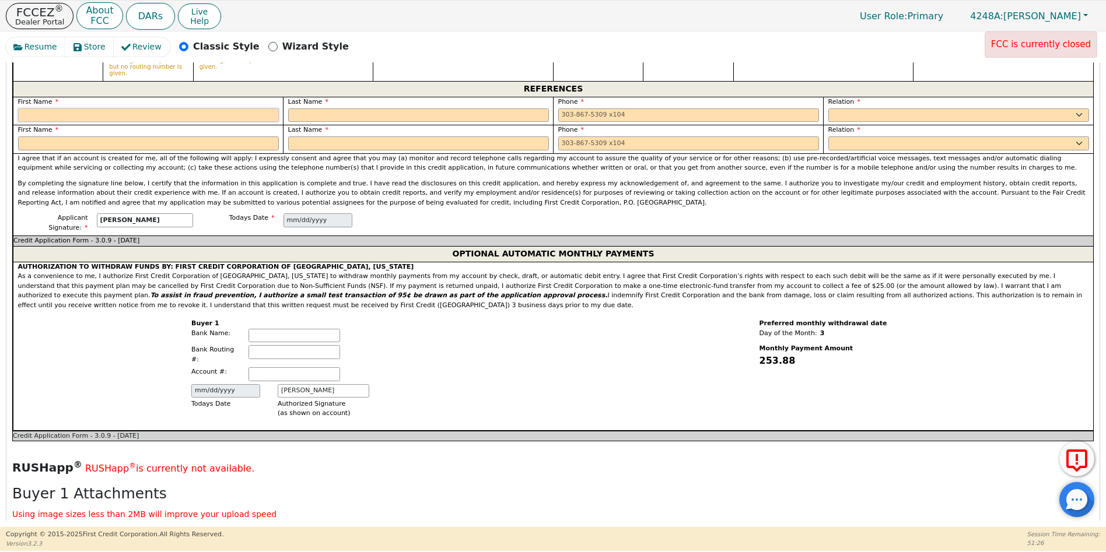
click at [37, 108] on input "text" at bounding box center [148, 115] width 261 height 14
type input "[PERSON_NAME]"
click at [309, 108] on input "text" at bounding box center [418, 115] width 261 height 14
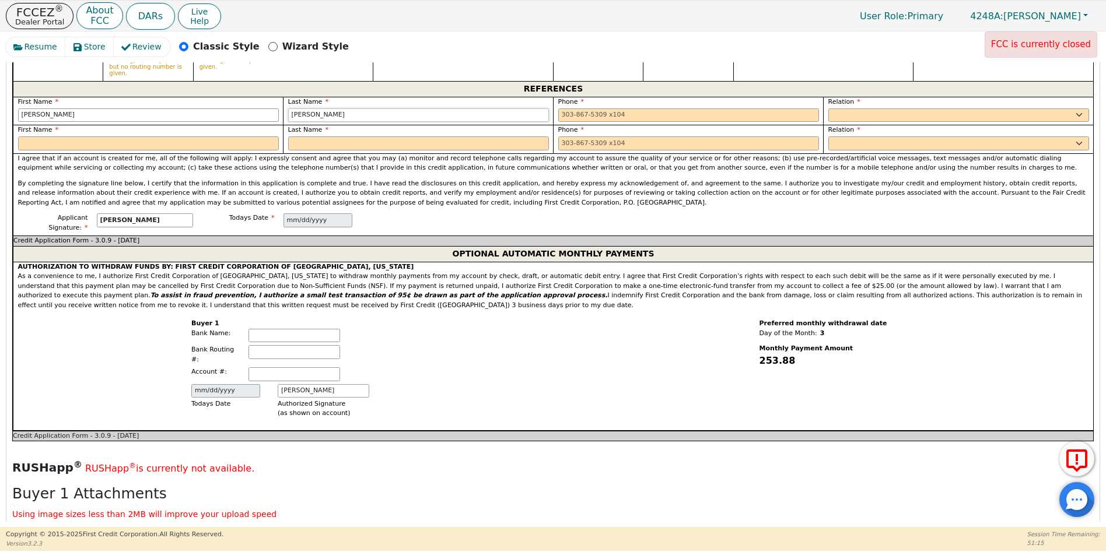
type input "[PERSON_NAME]"
click at [558, 108] on input "tel" at bounding box center [688, 115] width 261 height 14
type input "[PHONE_NUMBER]"
click at [844, 108] on select "FATHER MOTHER SISTER BROTHER DAUGHTER SON CO-WORKER NEIGHBOR FRIEND COUSIN G-MO…" at bounding box center [958, 115] width 261 height 14
click at [828, 108] on select "FATHER MOTHER SISTER BROTHER DAUGHTER SON CO-WORKER NEIGHBOR FRIEND COUSIN G-MO…" at bounding box center [958, 115] width 261 height 14
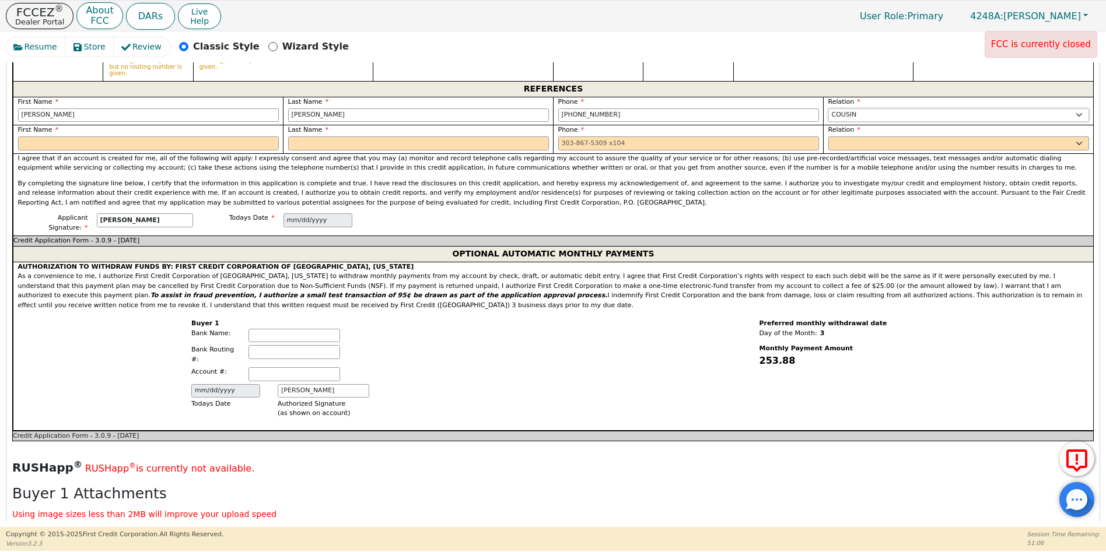
click at [843, 108] on select "FATHER MOTHER SISTER BROTHER DAUGHTER SON CO-WORKER NEIGHBOR FRIEND COUSIN G-MO…" at bounding box center [958, 115] width 261 height 14
select select "FRIEND"
click at [828, 108] on select "FATHER MOTHER SISTER BROTHER DAUGHTER SON CO-WORKER NEIGHBOR FRIEND COUSIN G-MO…" at bounding box center [958, 115] width 261 height 14
click at [45, 136] on input "text" at bounding box center [148, 143] width 261 height 14
type input "[PERSON_NAME]"
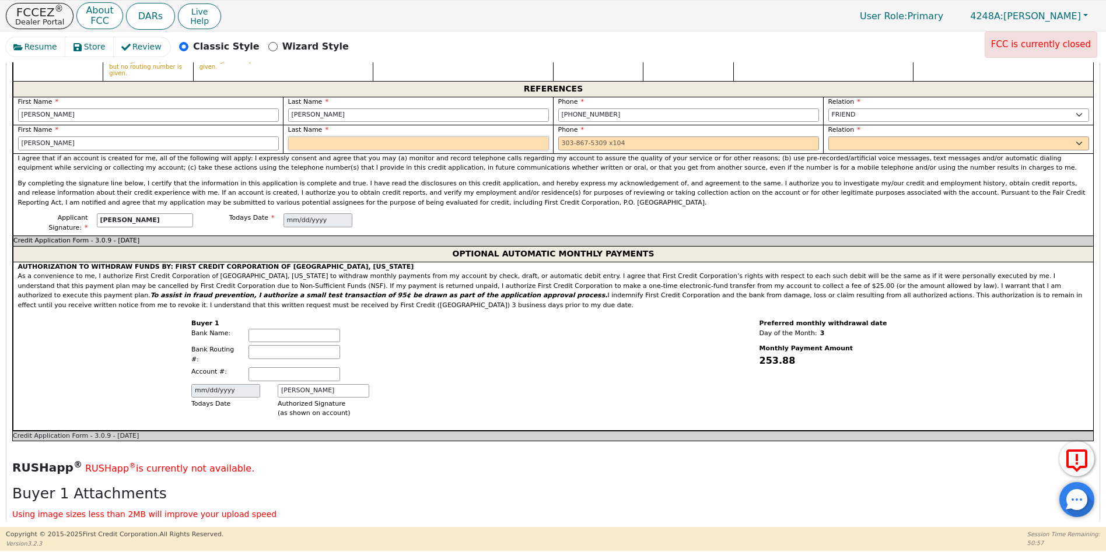
click at [300, 136] on input "text" at bounding box center [418, 143] width 261 height 14
type input "[PERSON_NAME]"
click at [558, 136] on input "tel" at bounding box center [688, 143] width 261 height 14
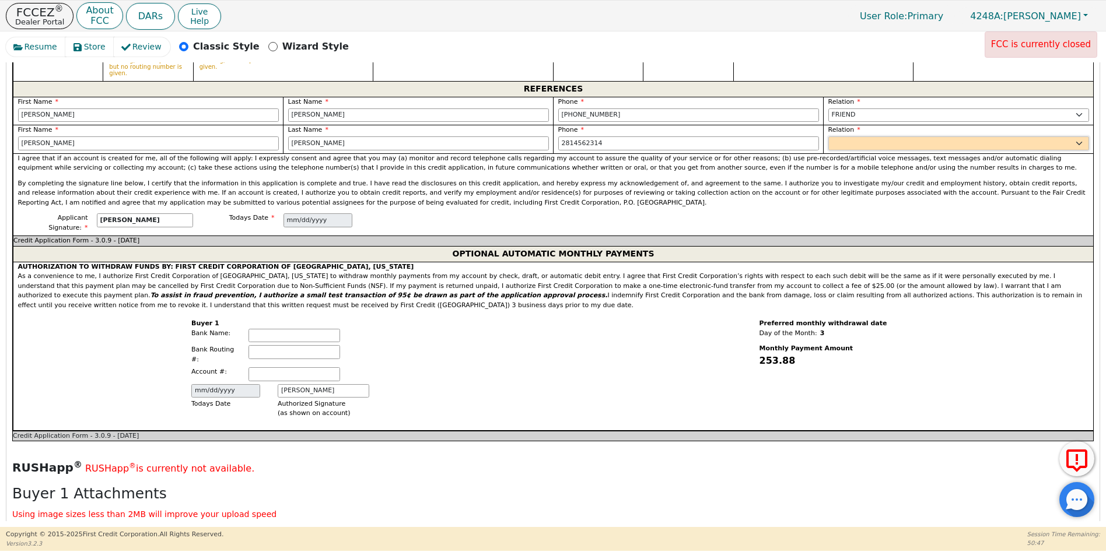
type input "[PHONE_NUMBER]"
click at [841, 136] on select "FATHER MOTHER SISTER BROTHER DAUGHTER SON CO-WORKER NEIGHBOR FRIEND COUSIN G-MO…" at bounding box center [958, 143] width 261 height 14
select select "FRIEND"
click at [828, 136] on select "FATHER MOTHER SISTER BROTHER DAUGHTER SON CO-WORKER NEIGHBOR FRIEND COUSIN G-MO…" at bounding box center [958, 143] width 261 height 14
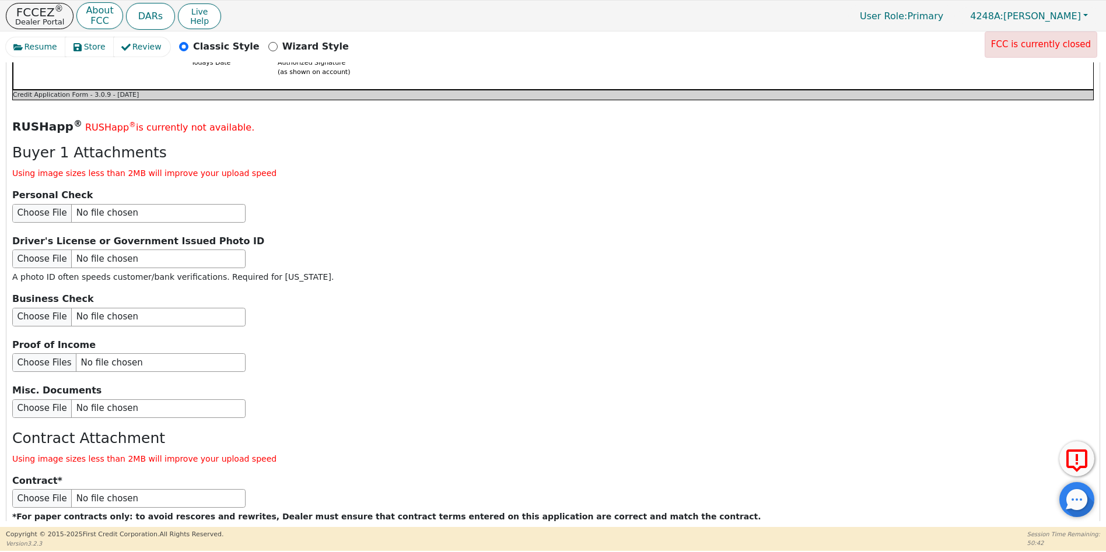
scroll to position [1382, 0]
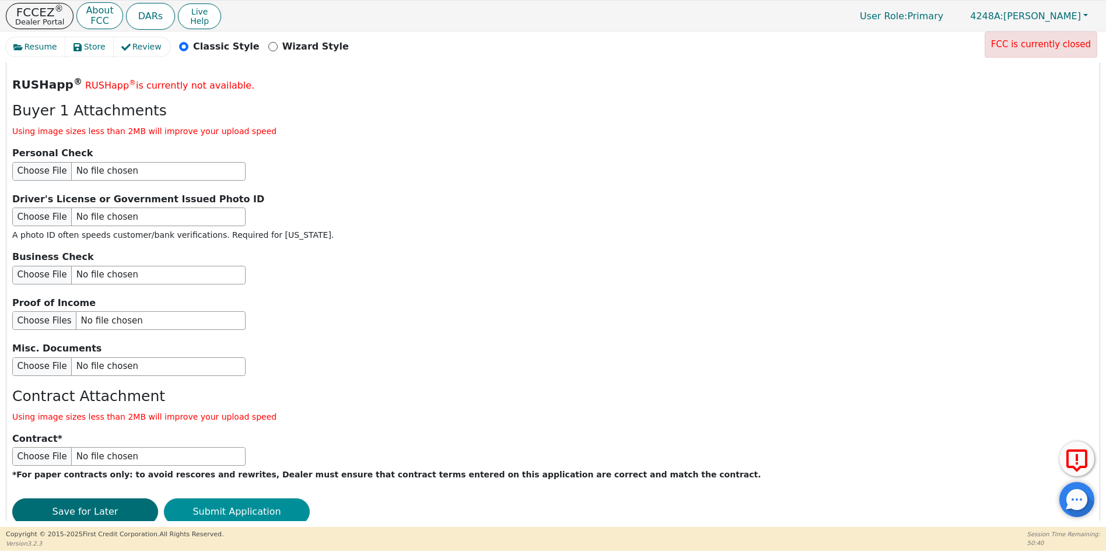
click at [241, 499] on button "Submit Application" at bounding box center [237, 512] width 146 height 27
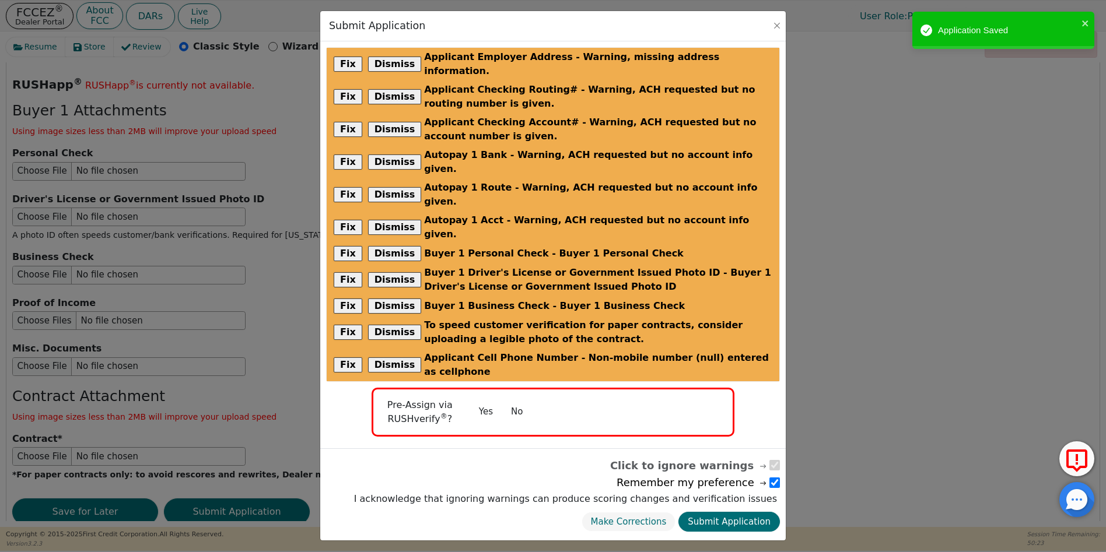
click at [507, 402] on button "No" at bounding box center [517, 412] width 30 height 20
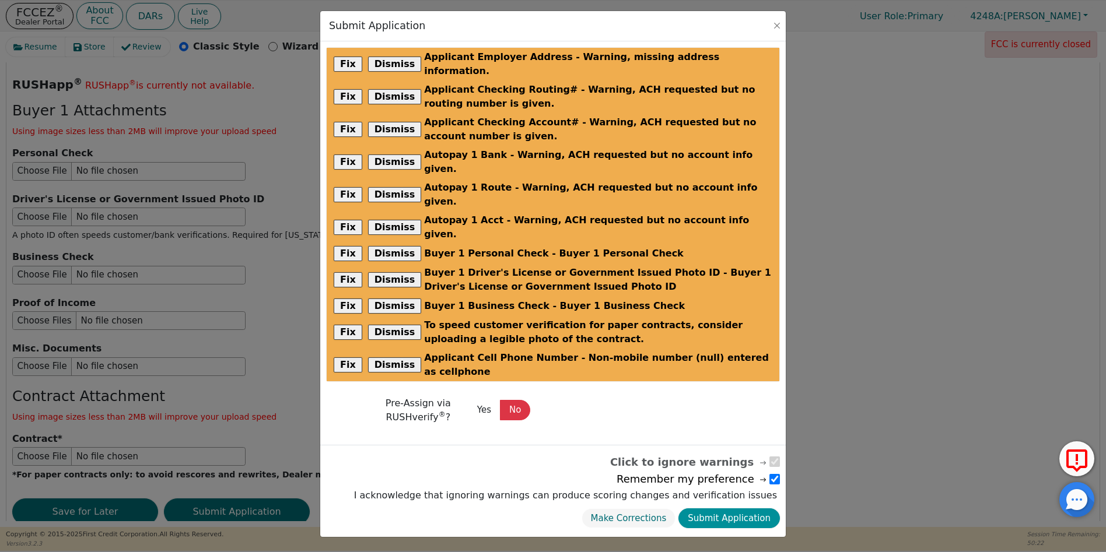
click at [728, 509] on button "Submit Application" at bounding box center [728, 519] width 101 height 20
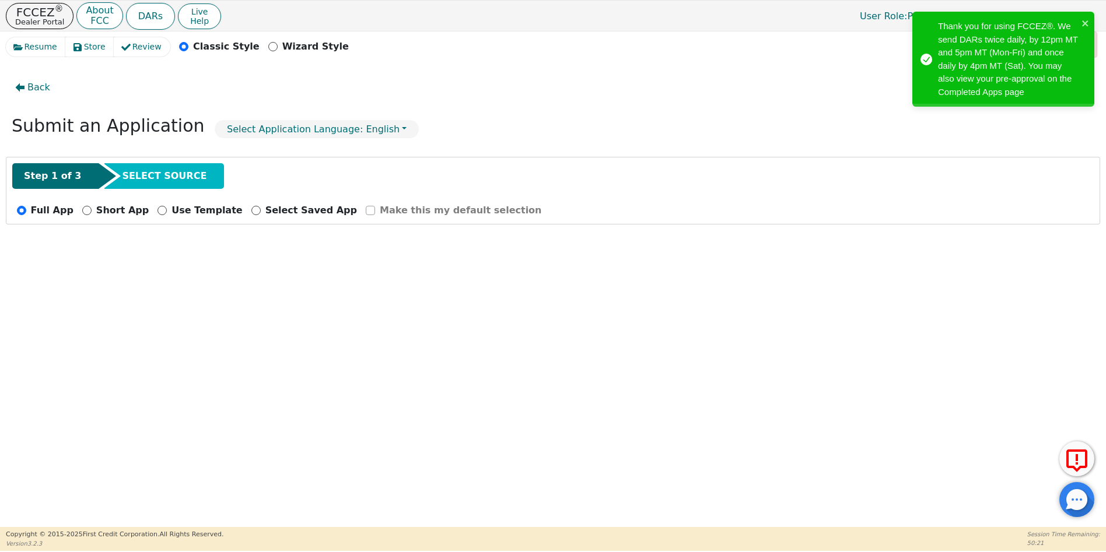
radio input "false"
